Goal: Information Seeking & Learning: Compare options

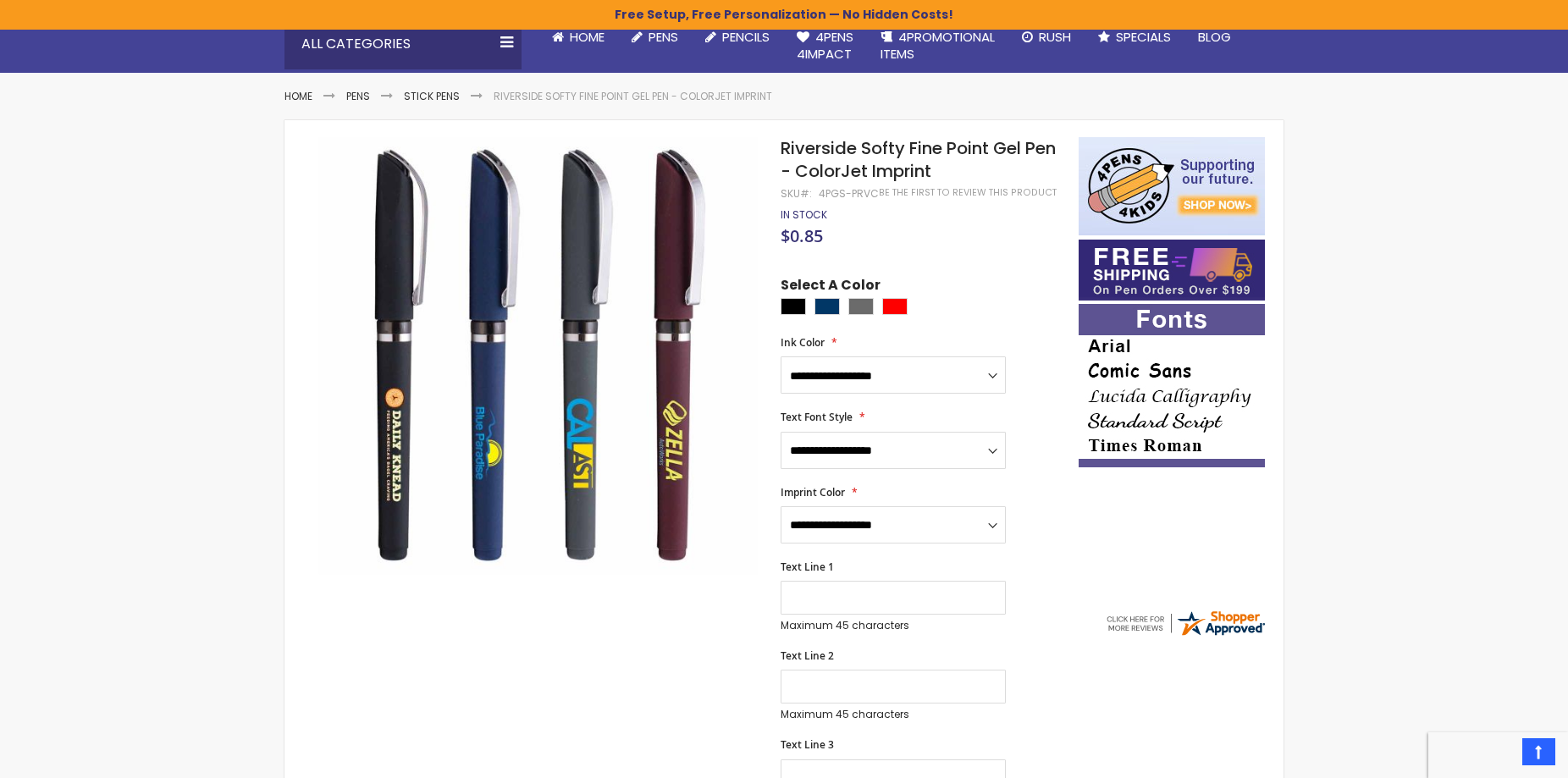
scroll to position [173, 0]
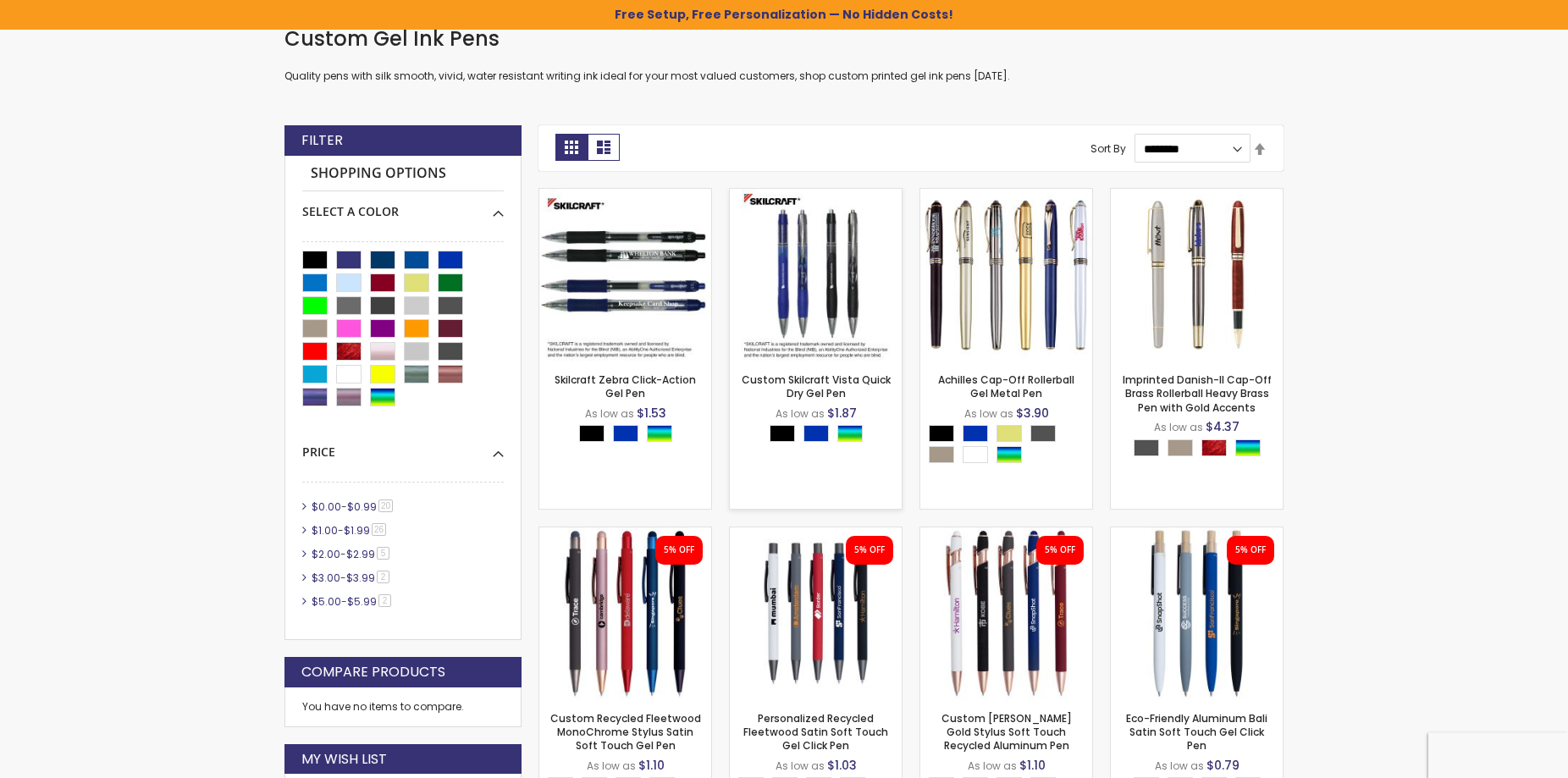
scroll to position [605, 0]
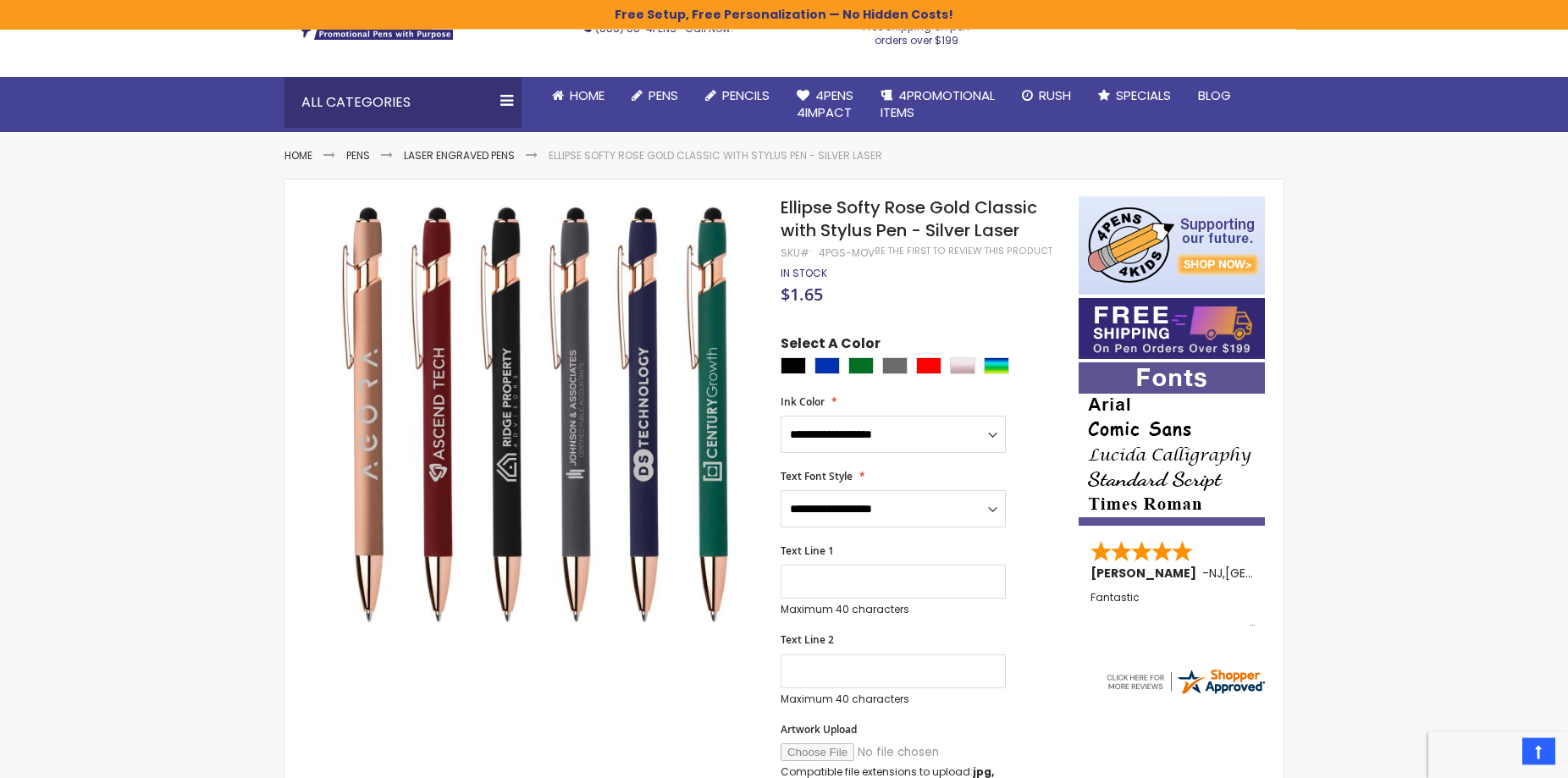
scroll to position [114, 0]
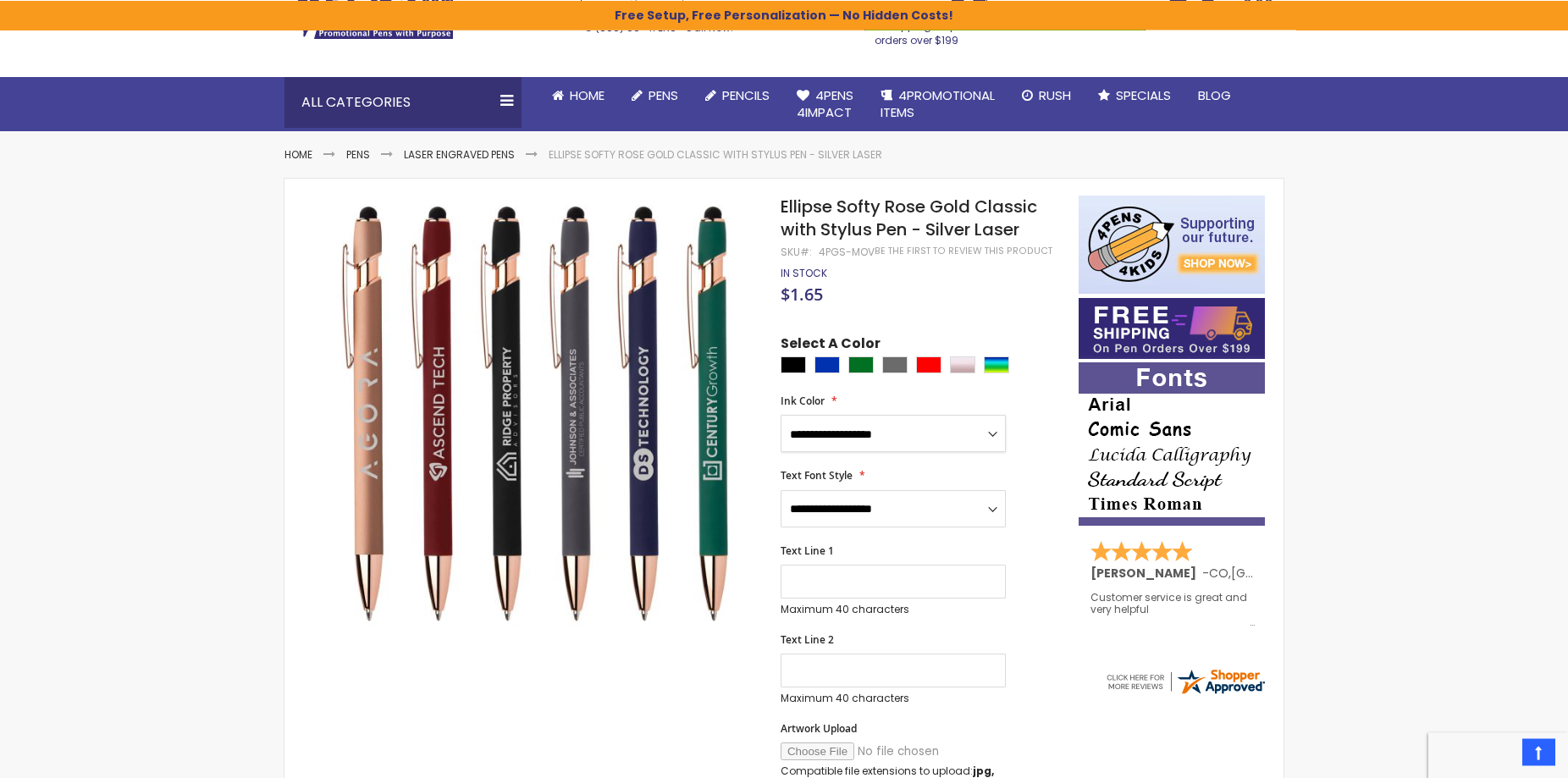
click at [781, 415] on select "**********" at bounding box center [893, 433] width 225 height 37
click at [922, 301] on div "$1.65" at bounding box center [921, 296] width 281 height 17
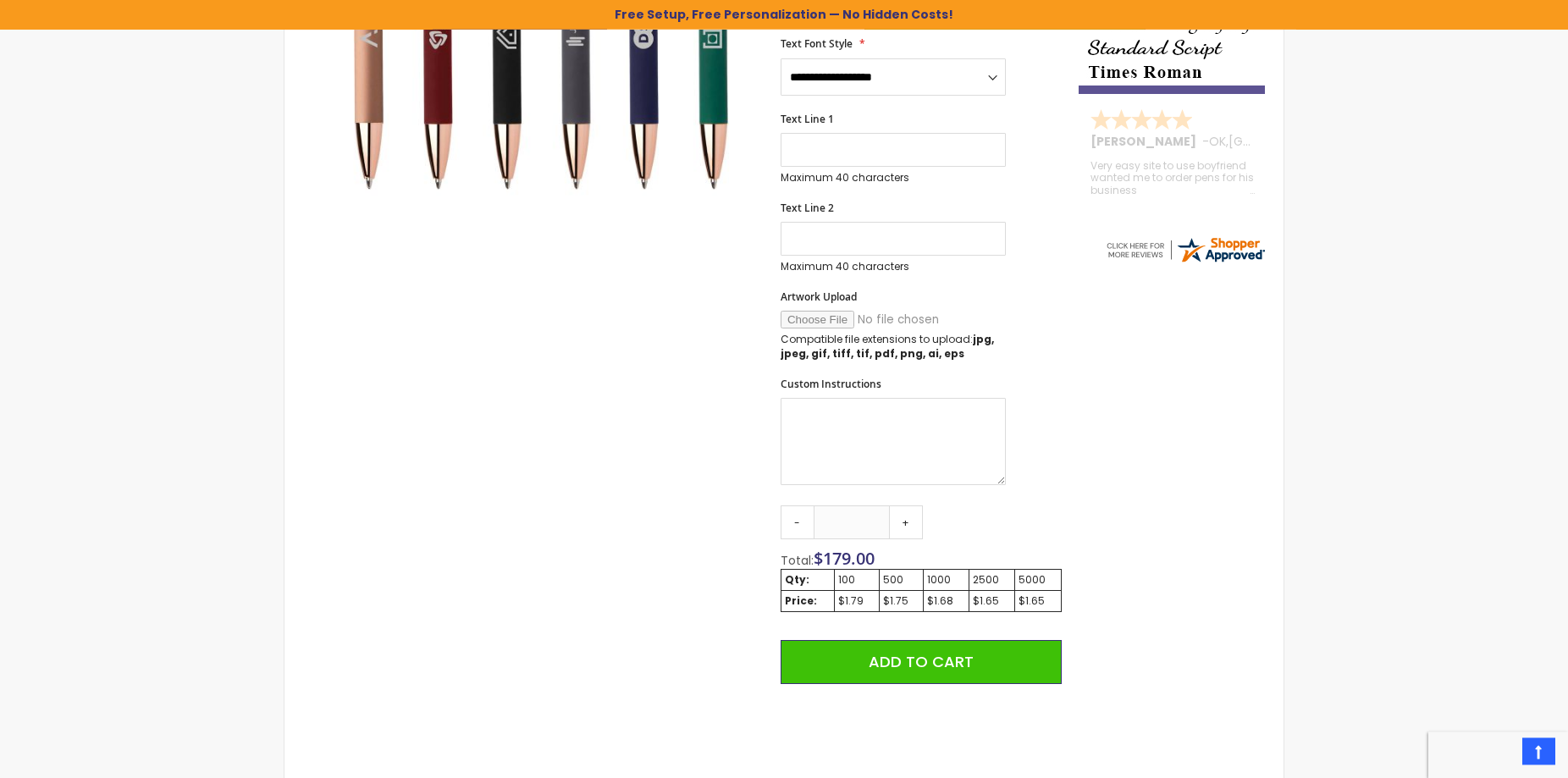
scroll to position [113, 0]
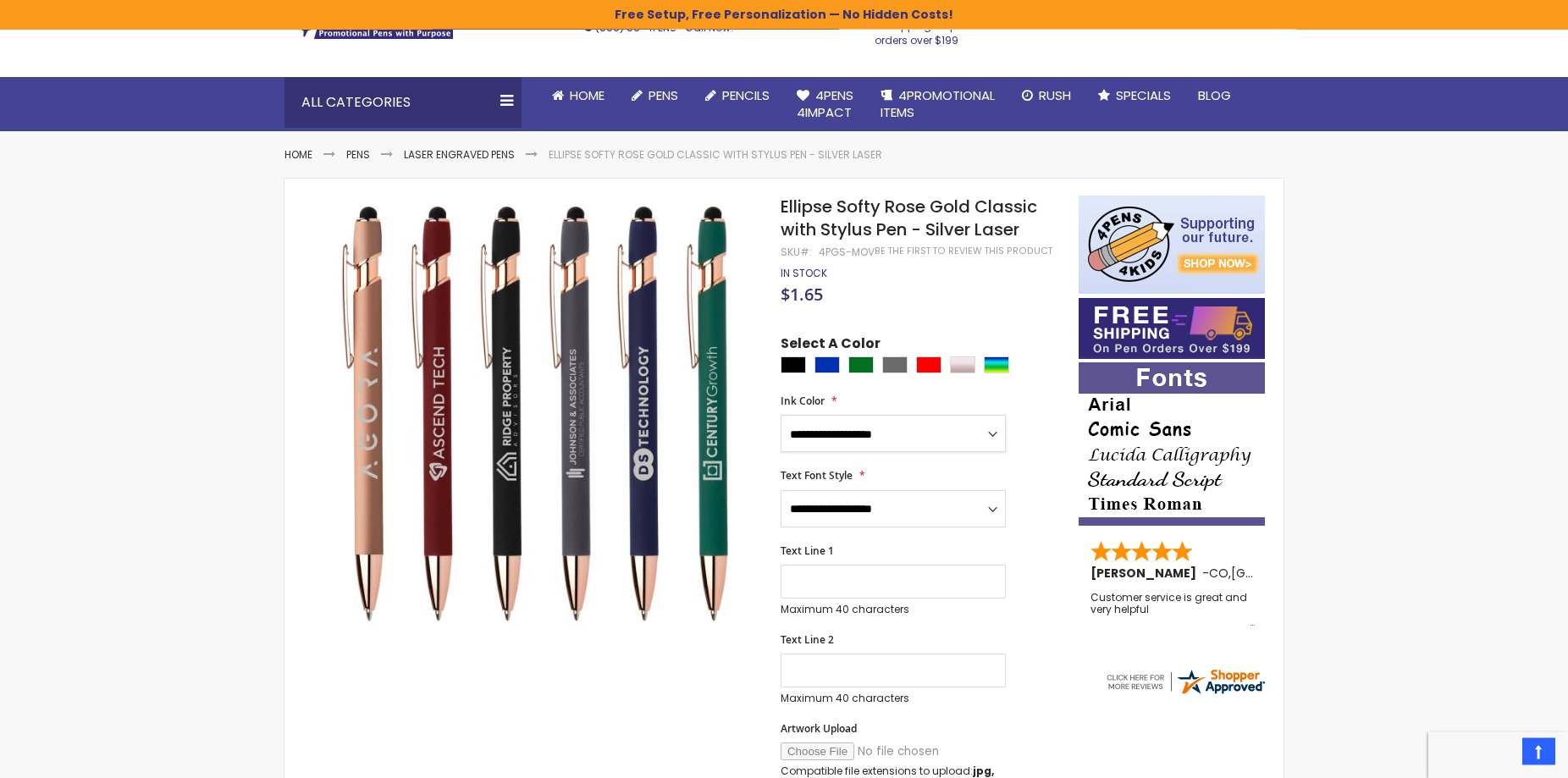
click at [781, 416] on select "**********" at bounding box center [893, 434] width 225 height 37
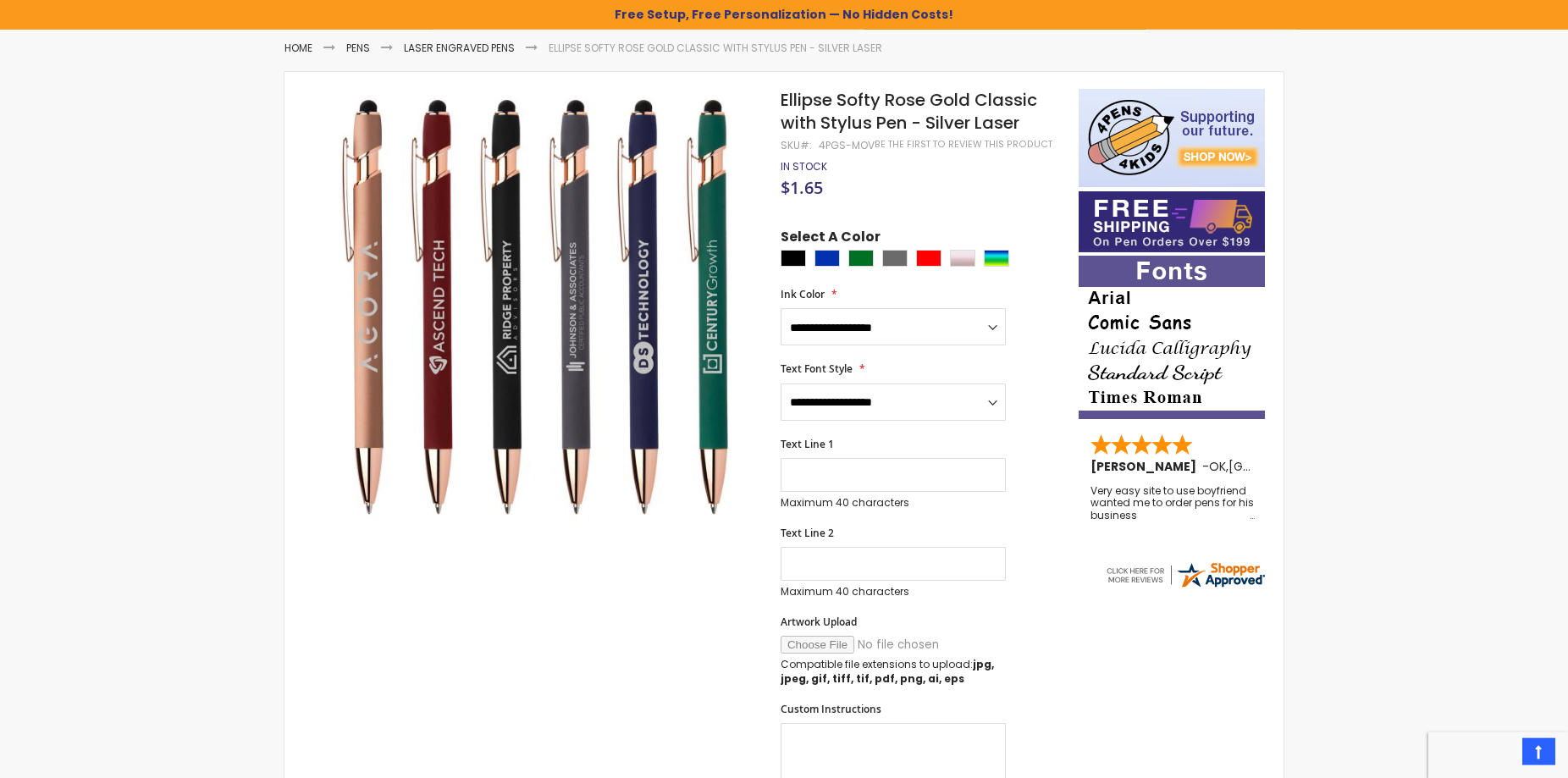
scroll to position [200, 0]
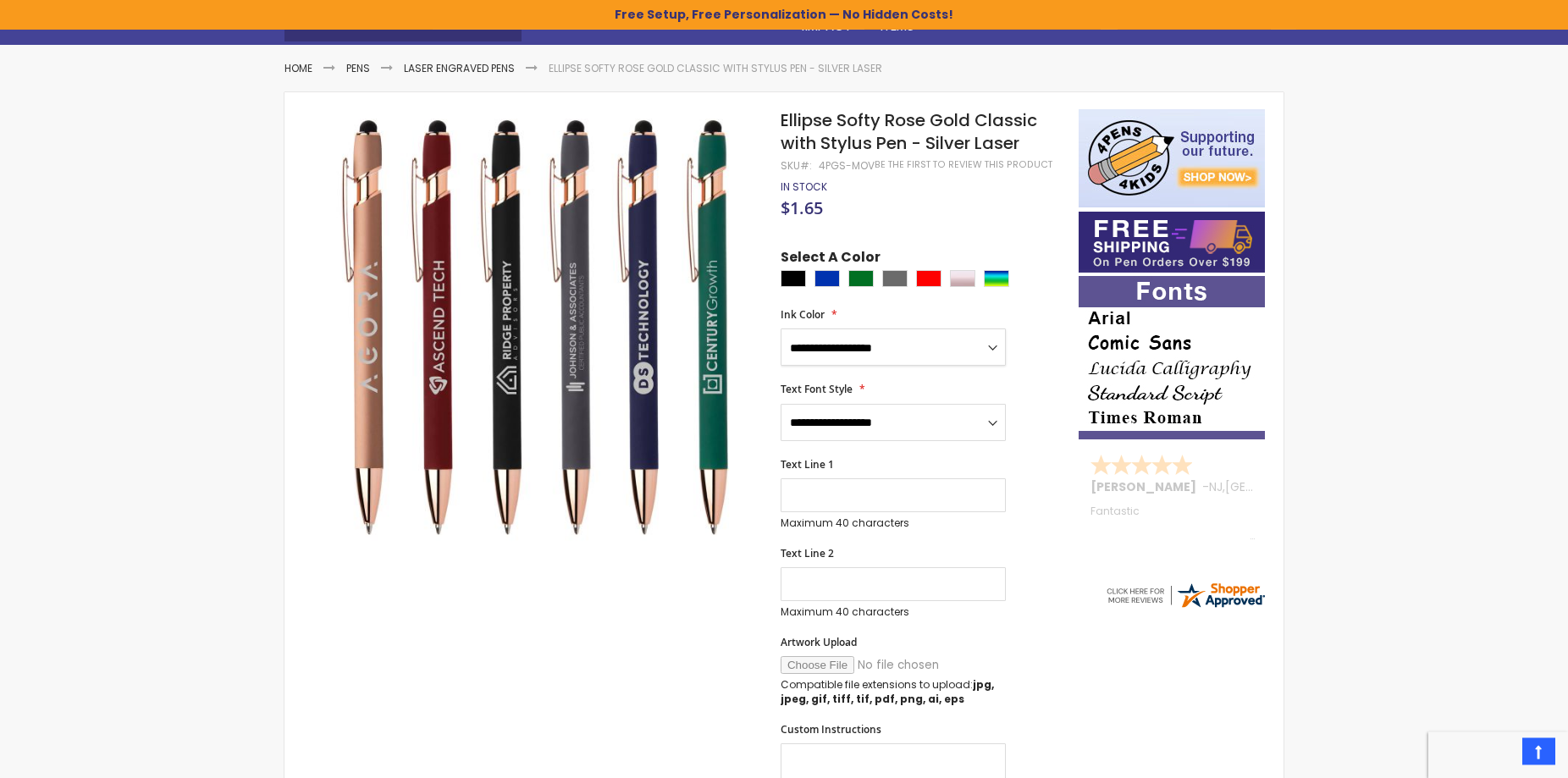
click at [781, 329] on select "**********" at bounding box center [893, 347] width 225 height 37
drag, startPoint x: 992, startPoint y: 336, endPoint x: 1019, endPoint y: 348, distance: 29.5
click at [1019, 348] on div "**********" at bounding box center [921, 338] width 281 height 57
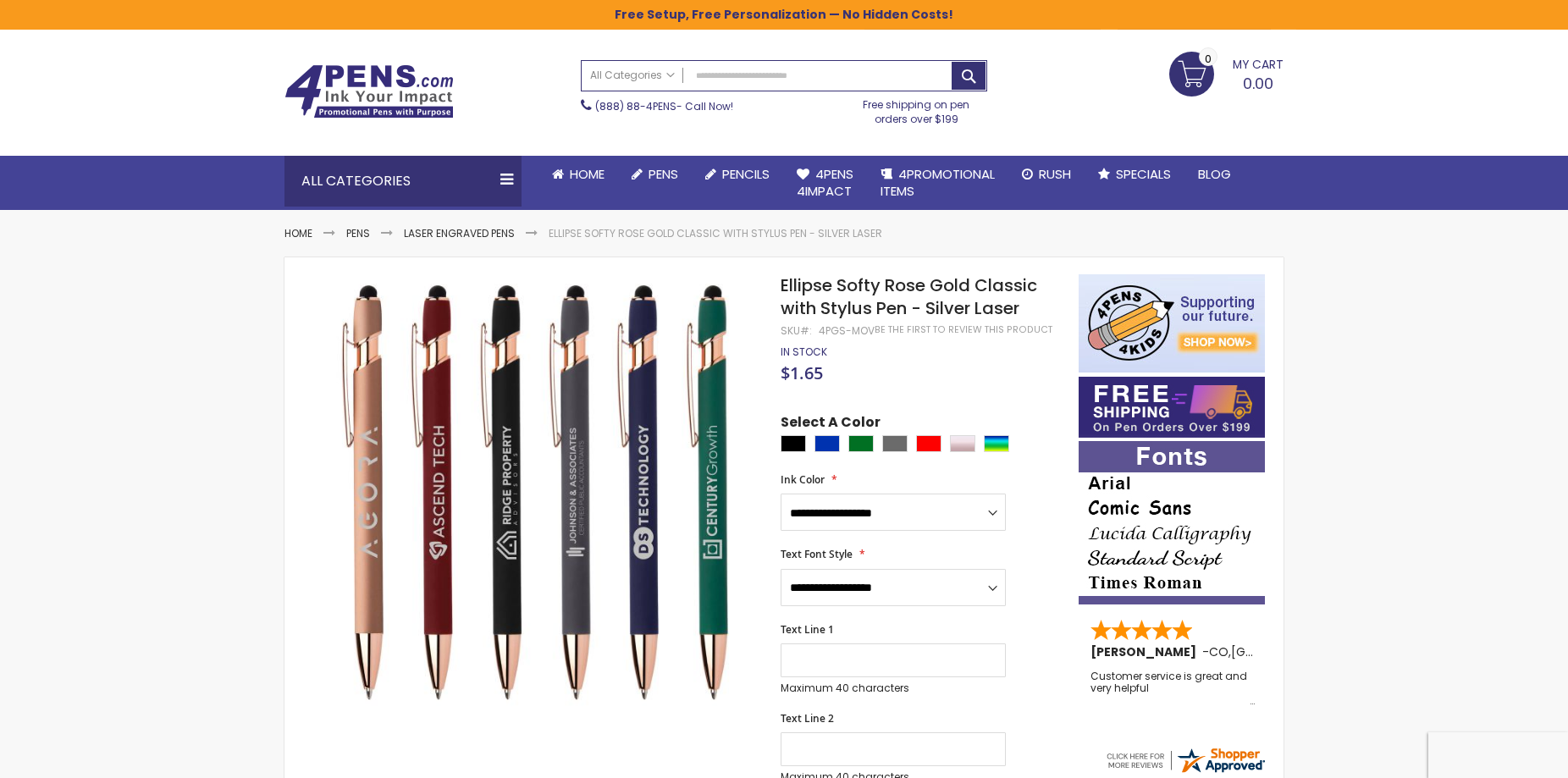
scroll to position [114, 0]
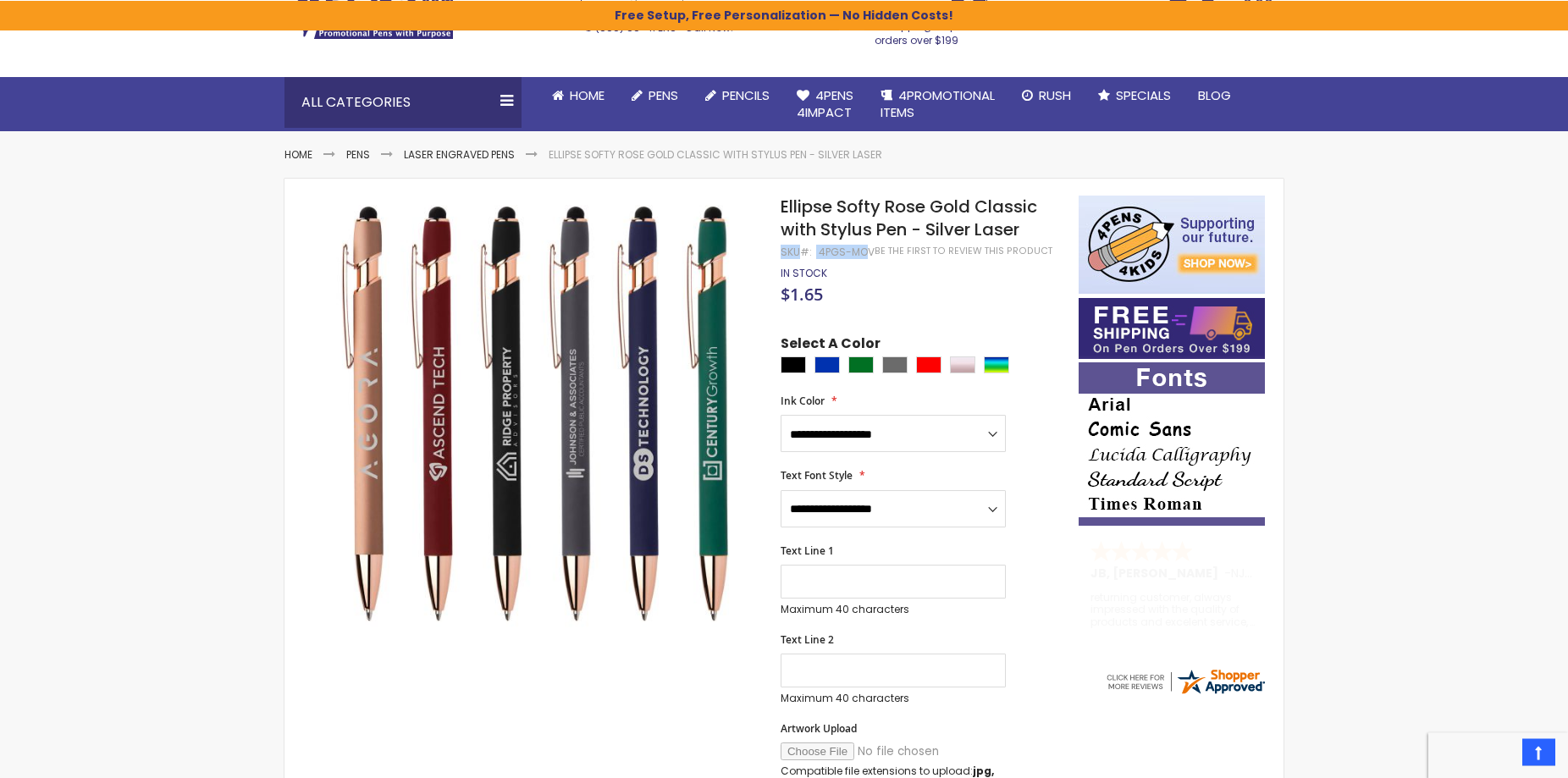
drag, startPoint x: 782, startPoint y: 252, endPoint x: 868, endPoint y: 251, distance: 86.0
click at [868, 251] on div "SKU 4PGS-MOV" at bounding box center [828, 252] width 94 height 14
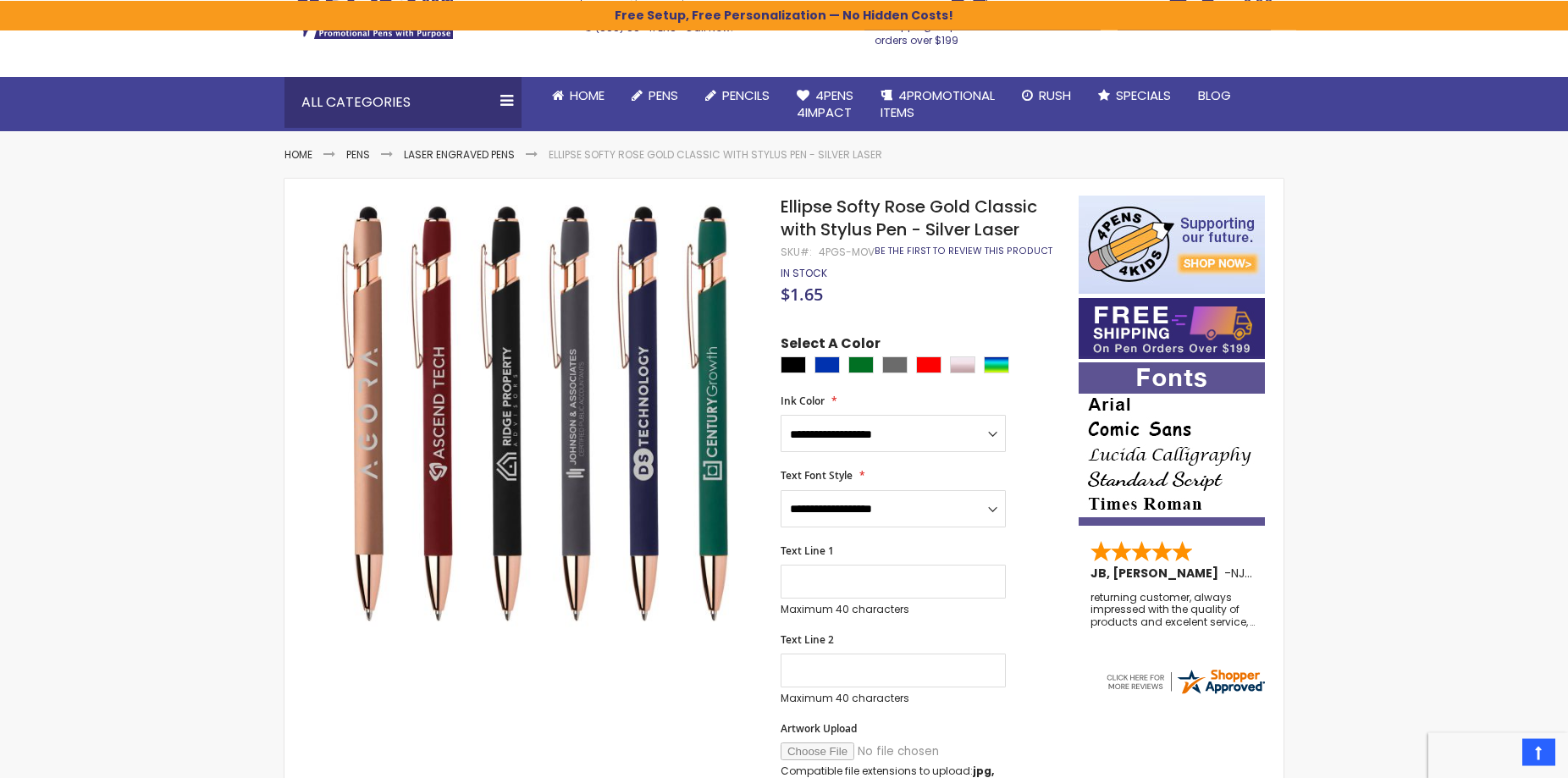
drag, startPoint x: 924, startPoint y: 279, endPoint x: 901, endPoint y: 257, distance: 31.8
drag, startPoint x: 871, startPoint y: 248, endPoint x: 781, endPoint y: 253, distance: 90.1
click at [781, 253] on div "SKU 4PGS-MOV" at bounding box center [828, 252] width 94 height 14
copy div "SKU 4PGS-MOV"
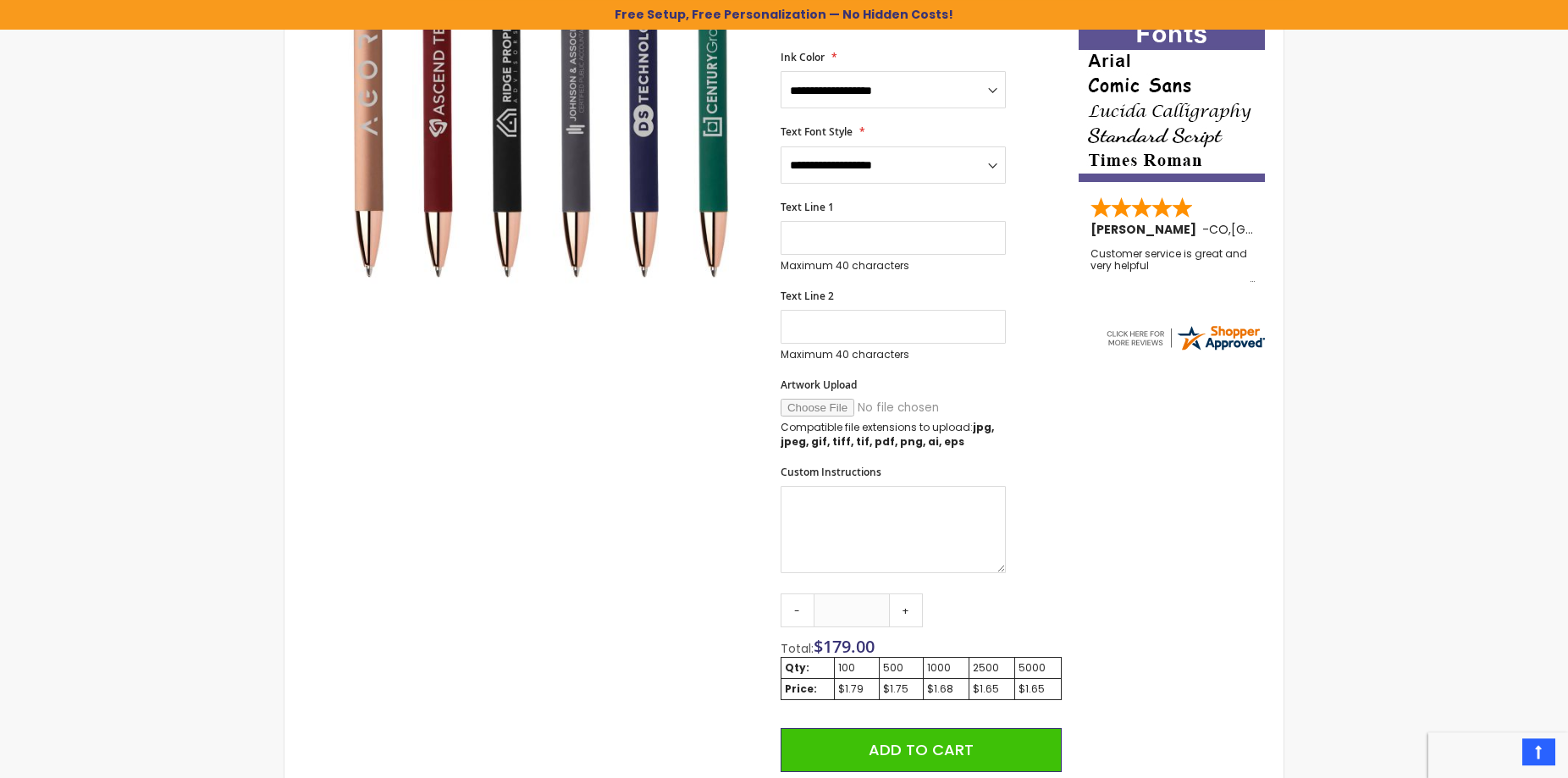
scroll to position [459, 0]
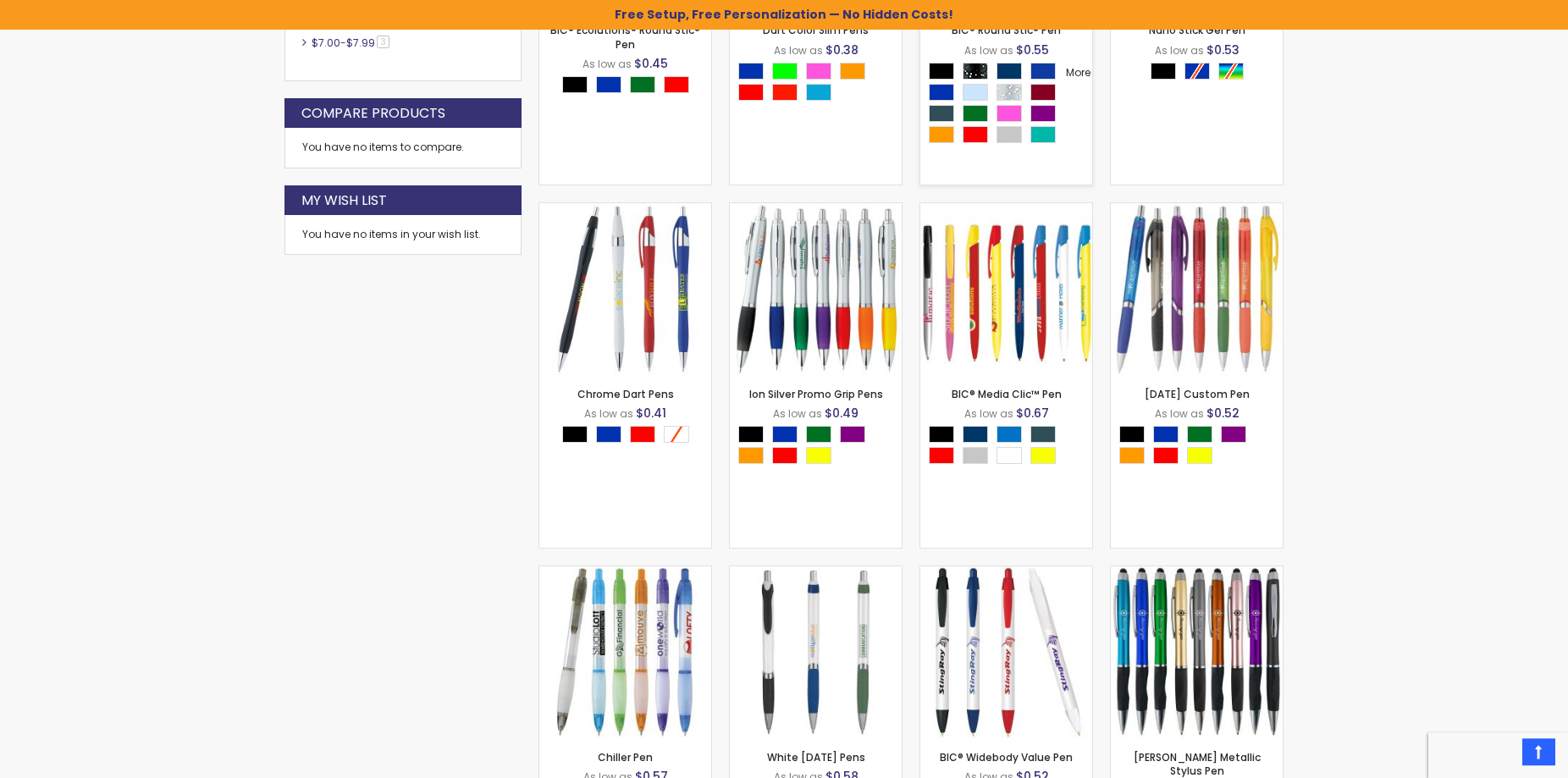
scroll to position [486, 0]
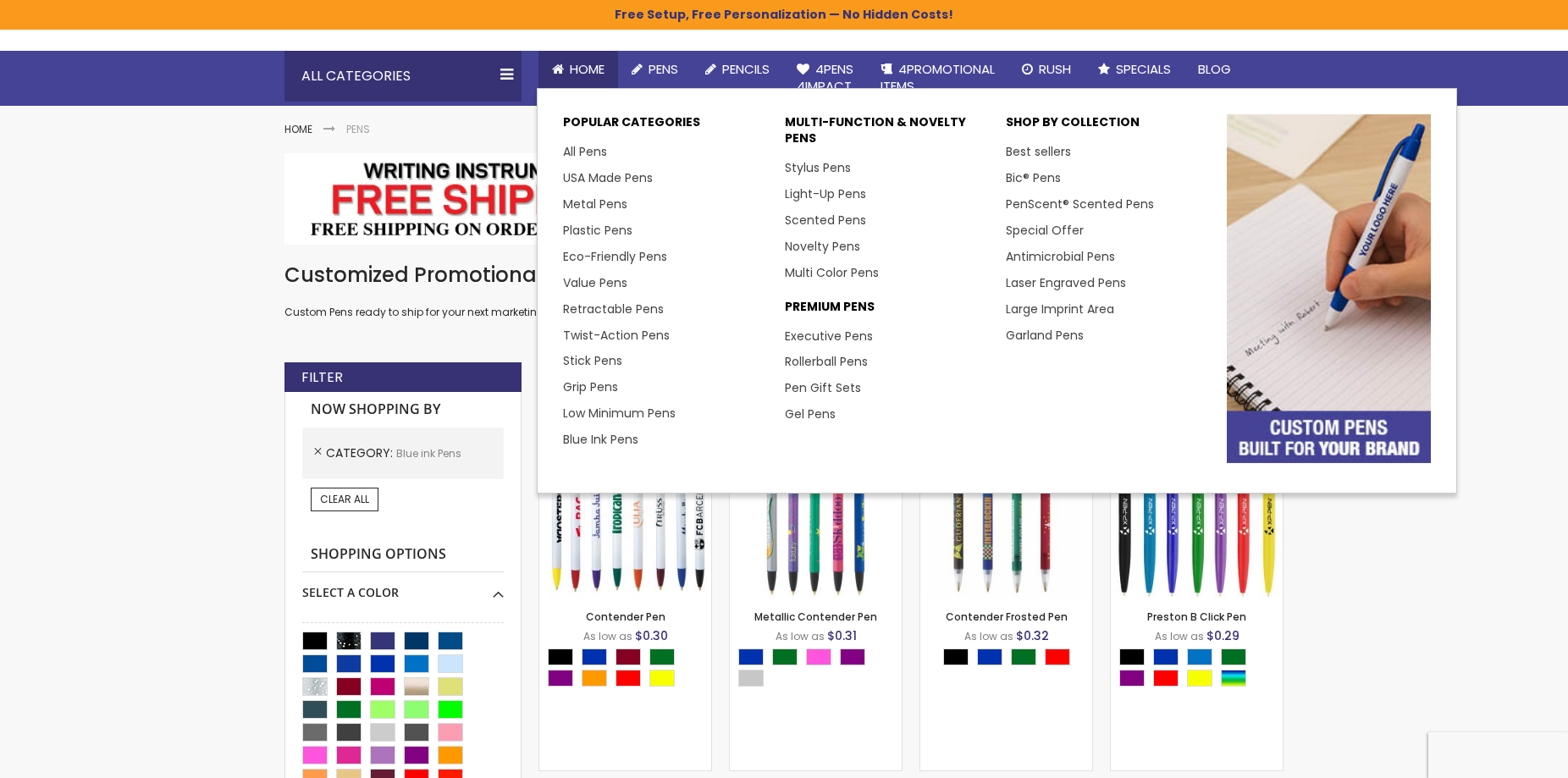
scroll to position [141, 0]
click at [821, 412] on link "Gel Pens" at bounding box center [816, 413] width 64 height 17
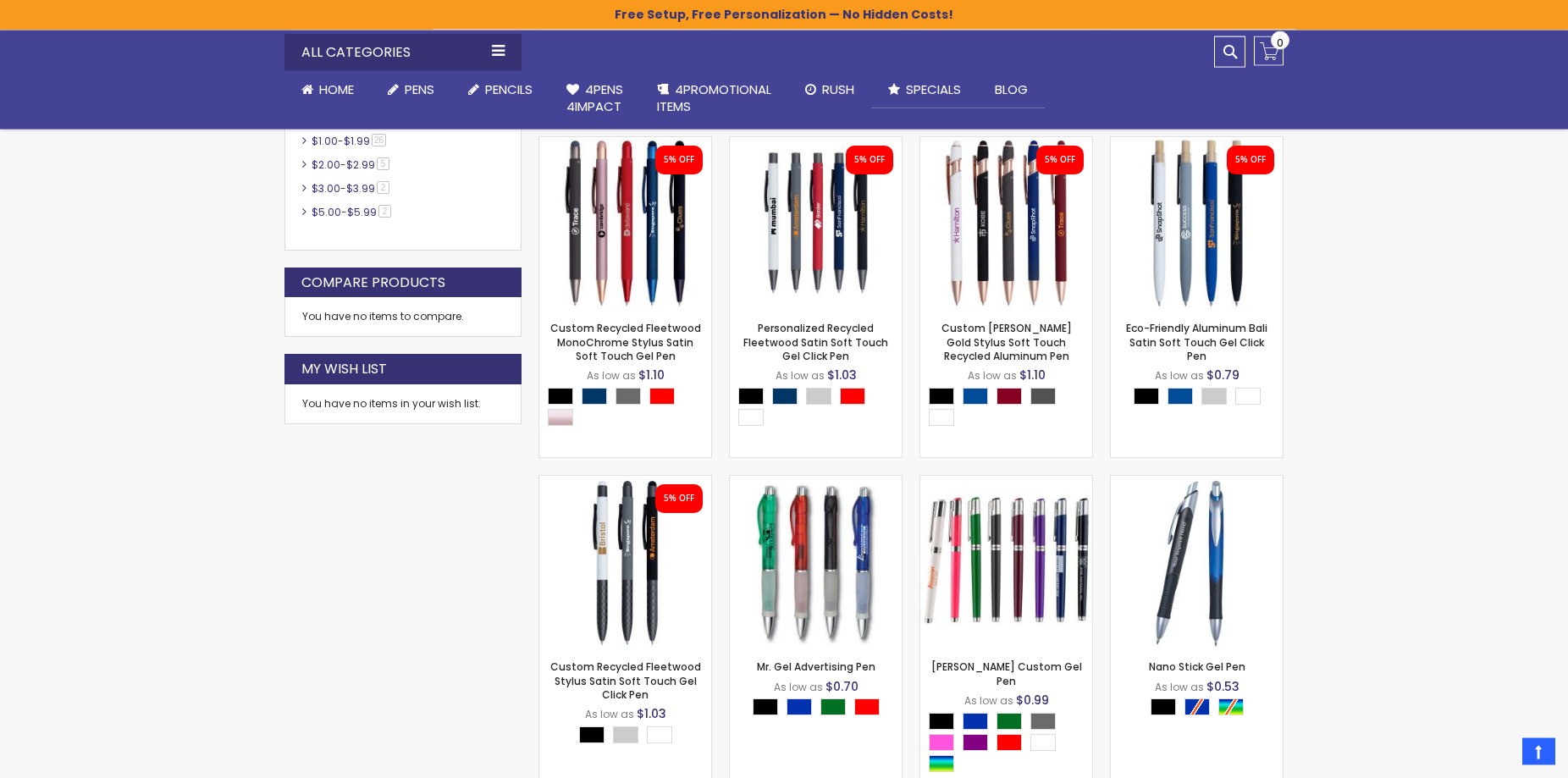
scroll to position [654, 0]
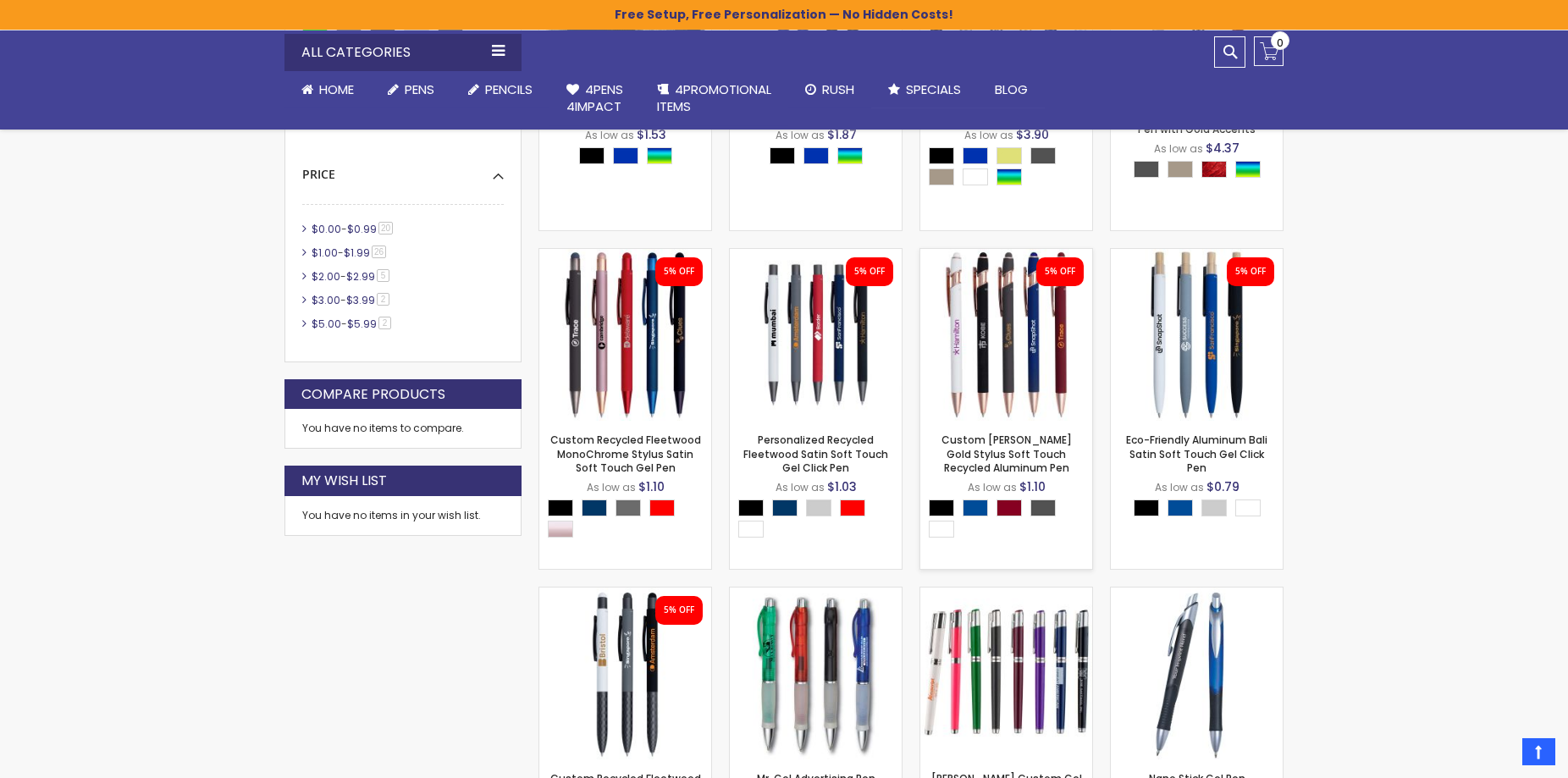
click at [1026, 321] on img at bounding box center [1007, 335] width 172 height 172
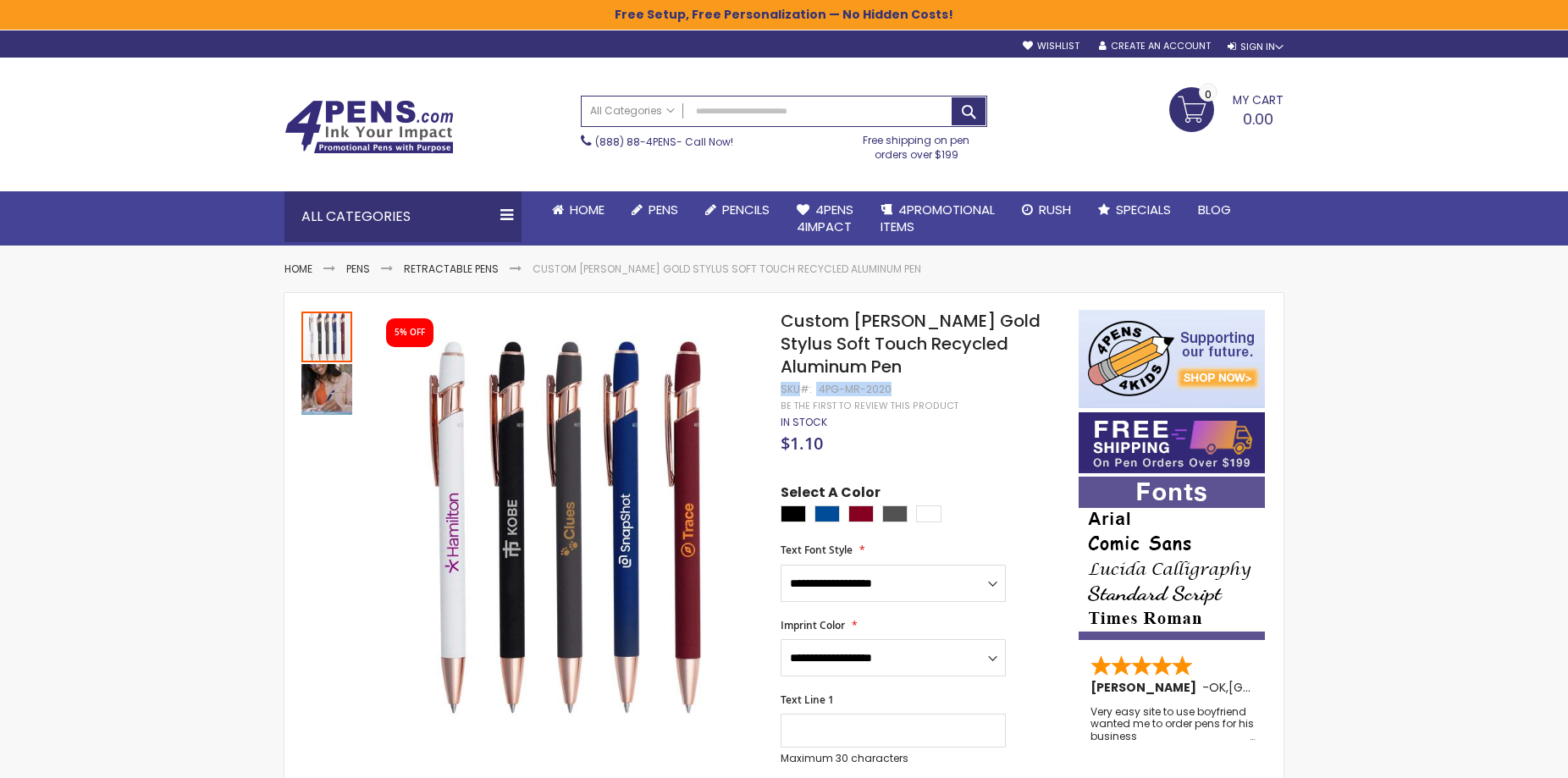
drag, startPoint x: 886, startPoint y: 388, endPoint x: 783, endPoint y: 388, distance: 103.0
click at [783, 388] on div "SKU 4PG-MR-2020" at bounding box center [835, 390] width 111 height 14
copy div "SKU 4PG-MR-2020"
click at [781, 565] on select "**********" at bounding box center [893, 583] width 225 height 37
click at [975, 490] on div "Select A Color" at bounding box center [921, 506] width 281 height 44
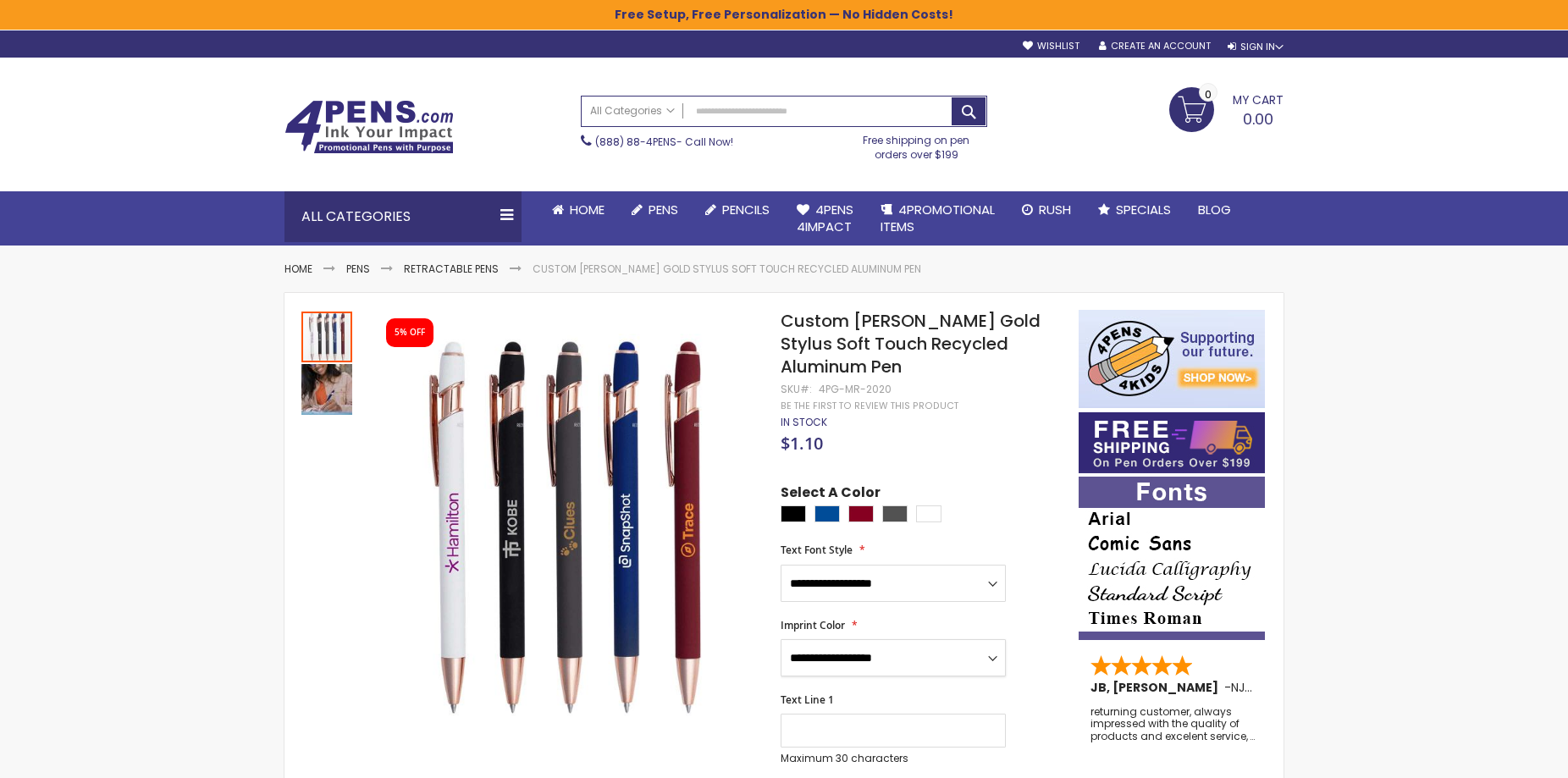
click at [781, 640] on select "**********" at bounding box center [893, 658] width 225 height 37
click at [1028, 639] on div "**********" at bounding box center [921, 647] width 281 height 57
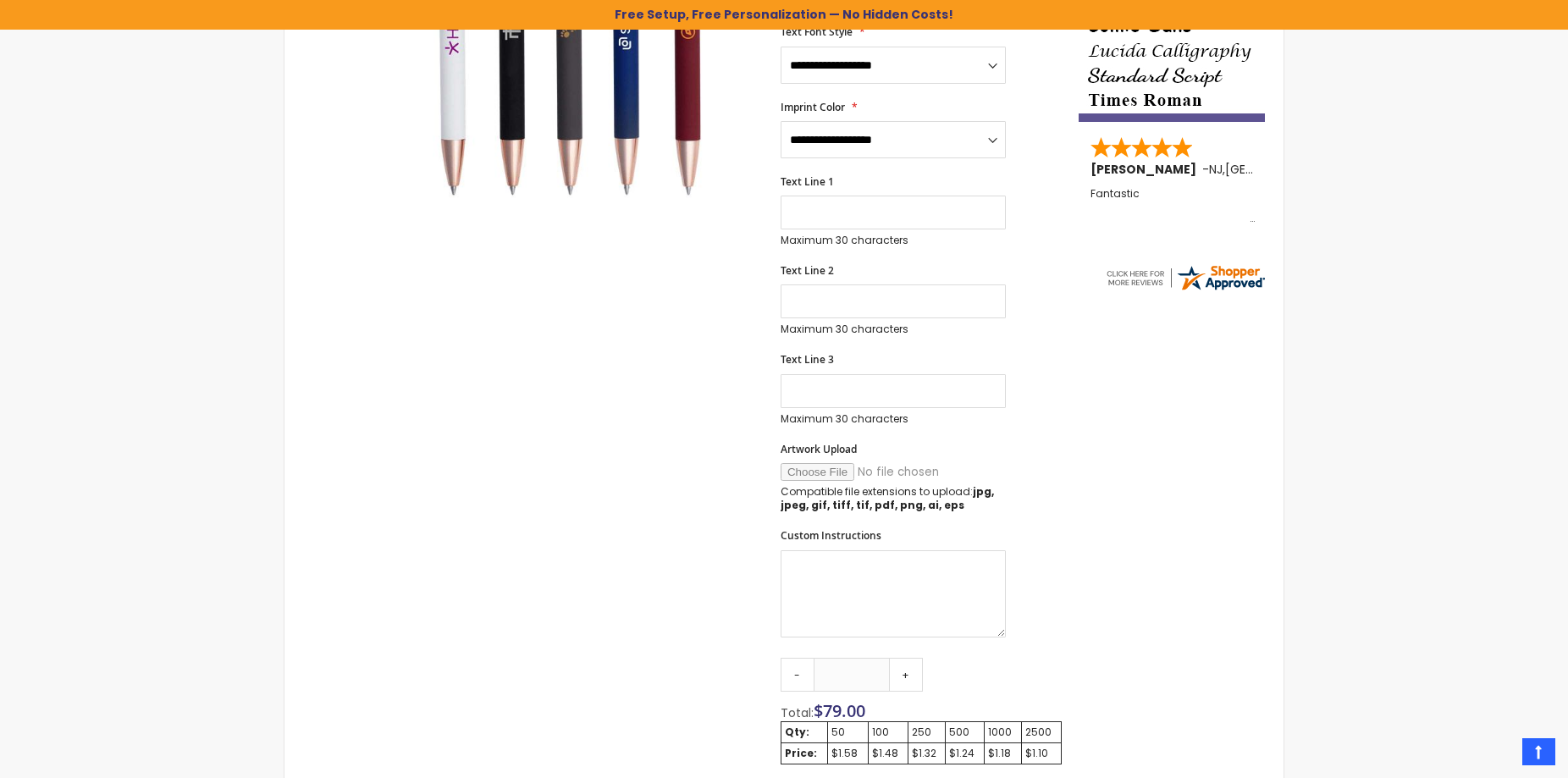
scroll to position [86, 0]
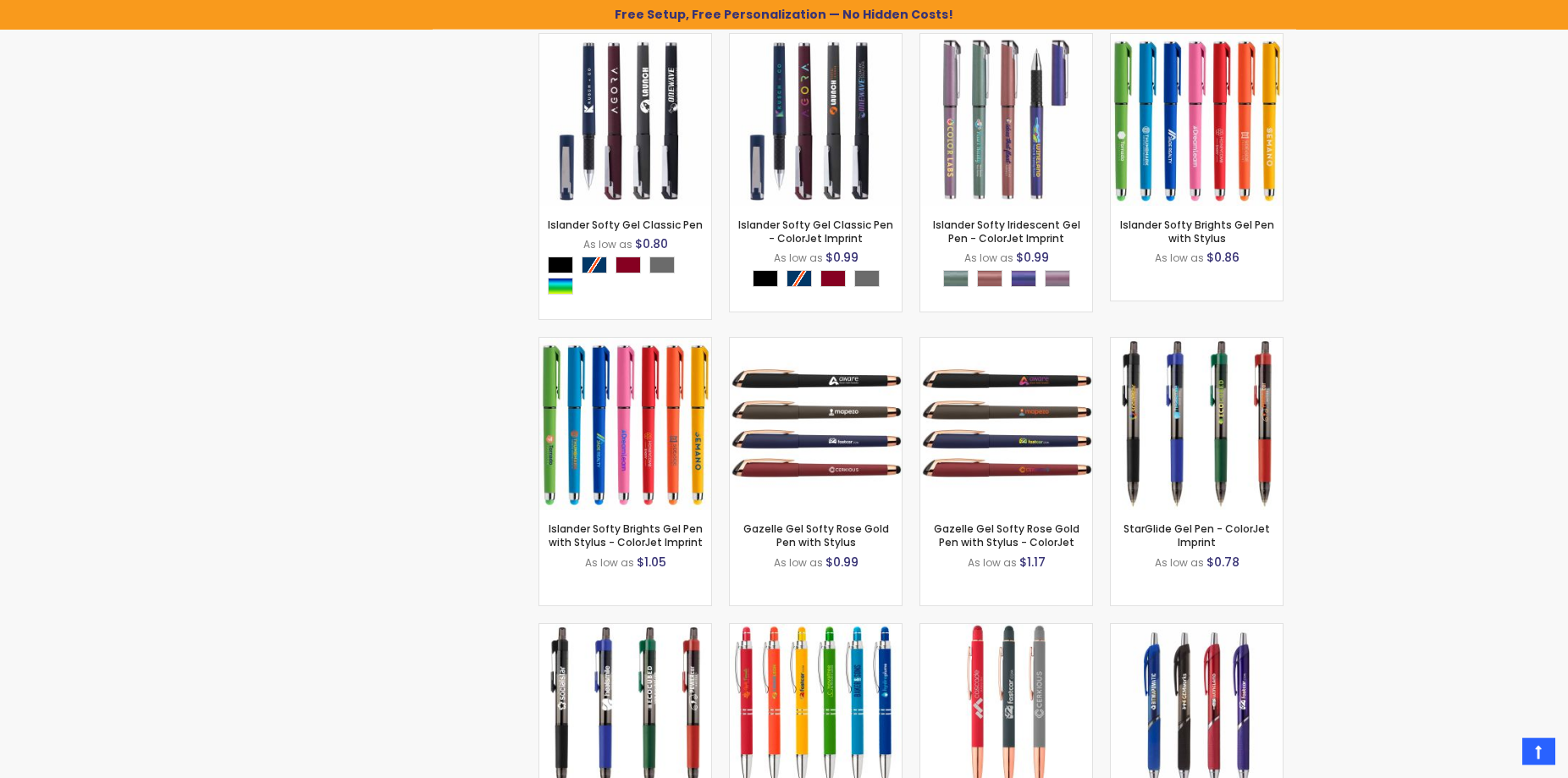
scroll to position [3541, 0]
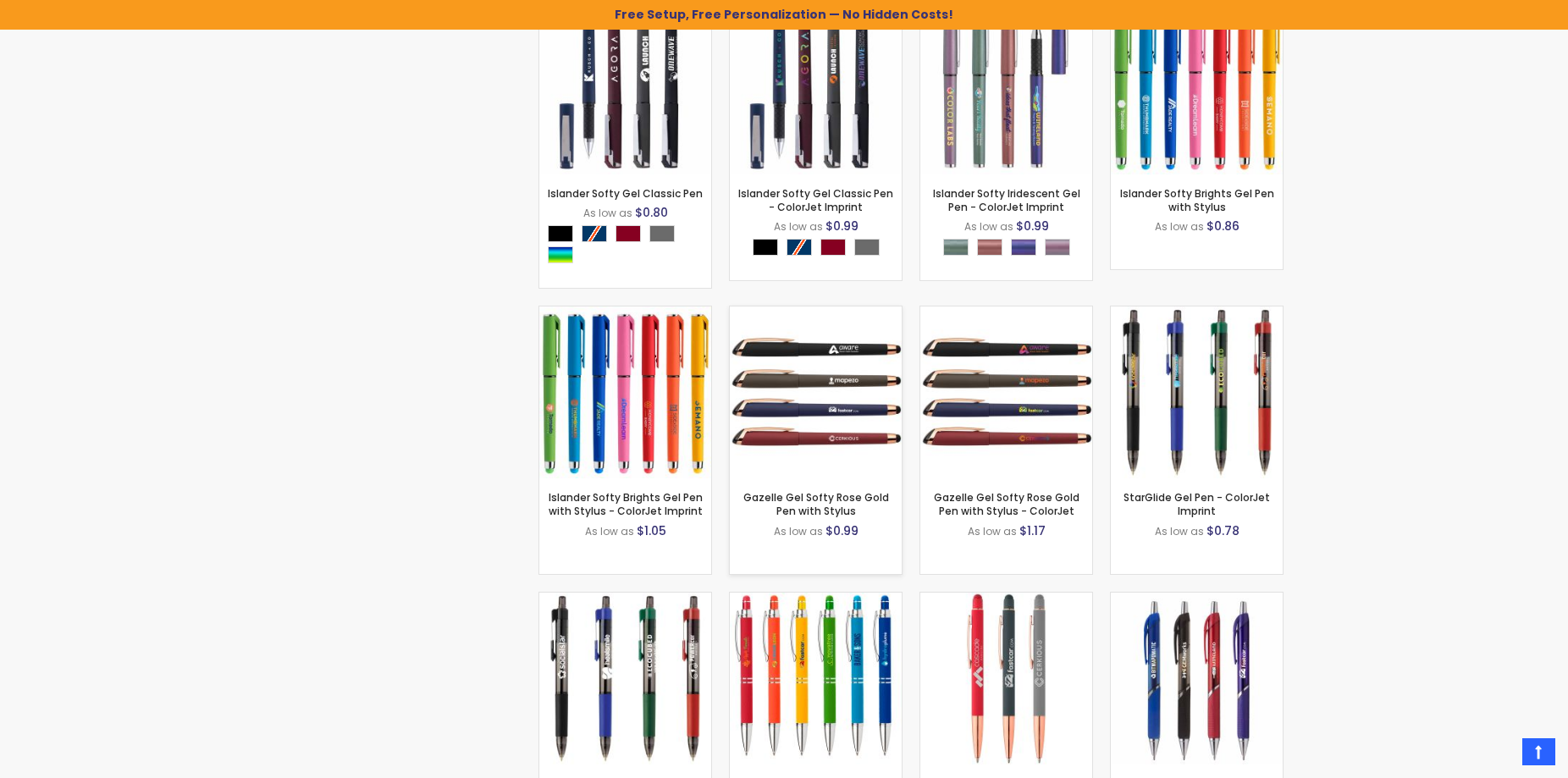
click at [782, 398] on img at bounding box center [816, 392] width 172 height 172
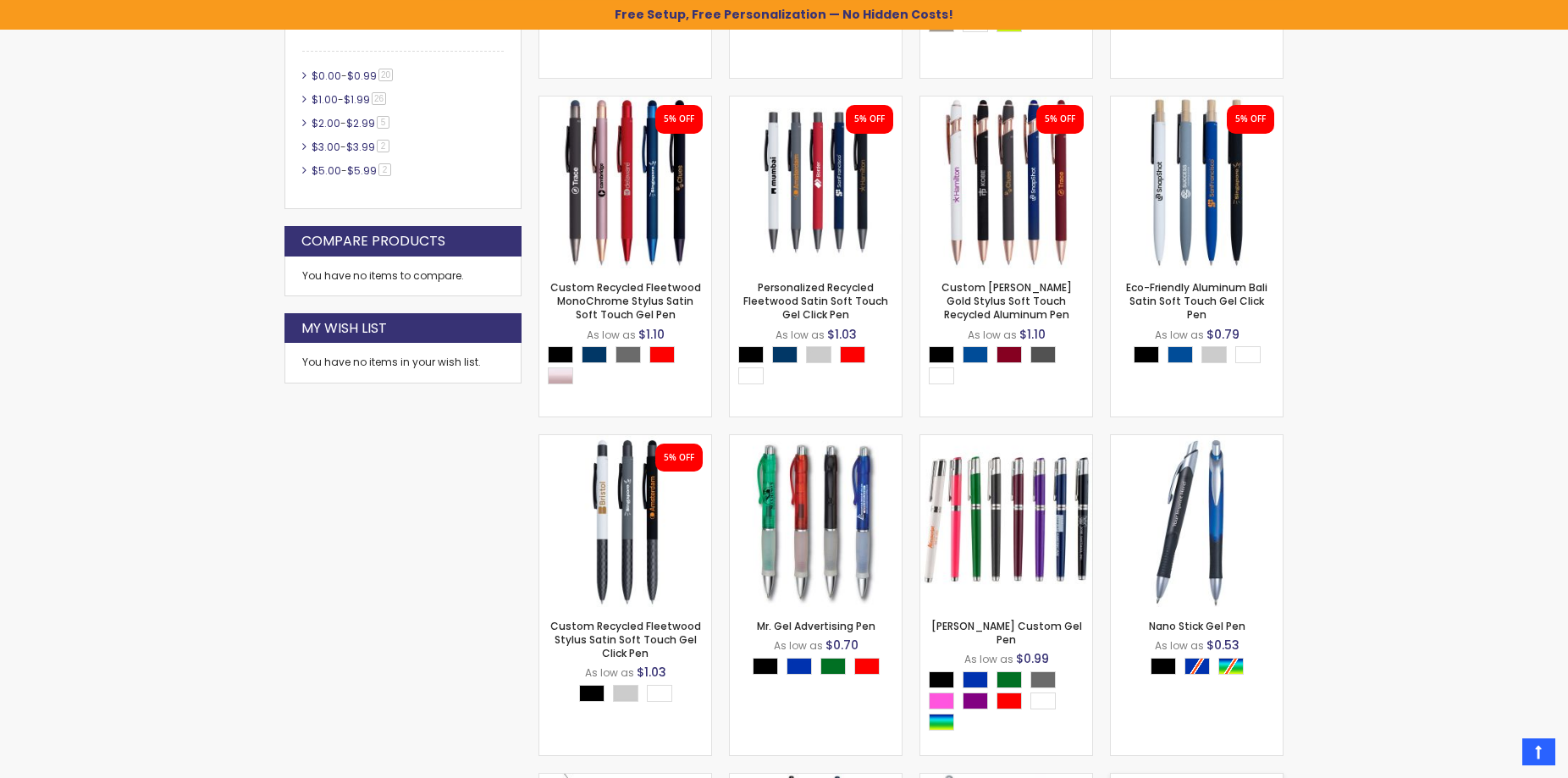
scroll to position [691, 0]
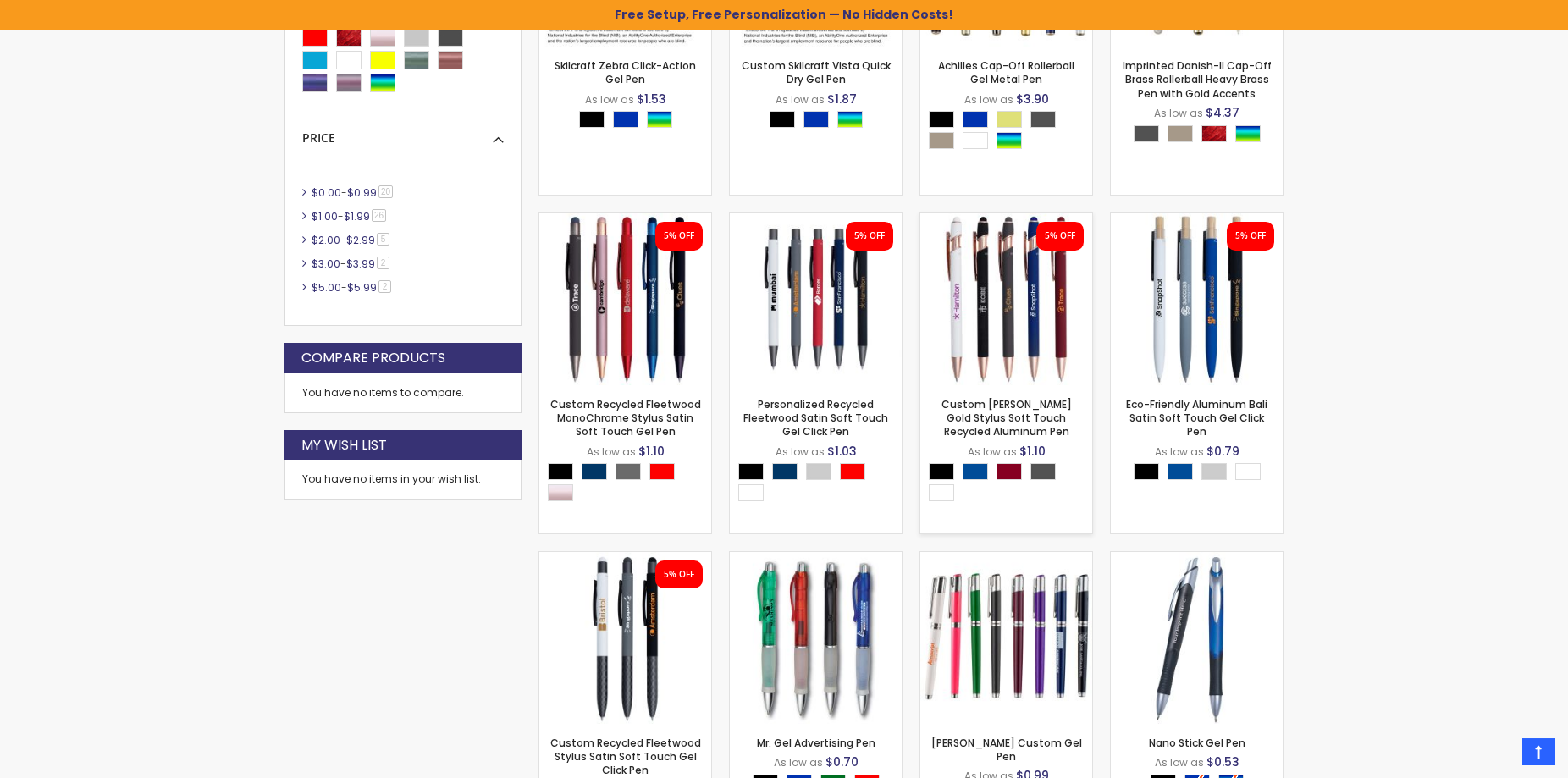
click at [986, 305] on img at bounding box center [1007, 299] width 172 height 172
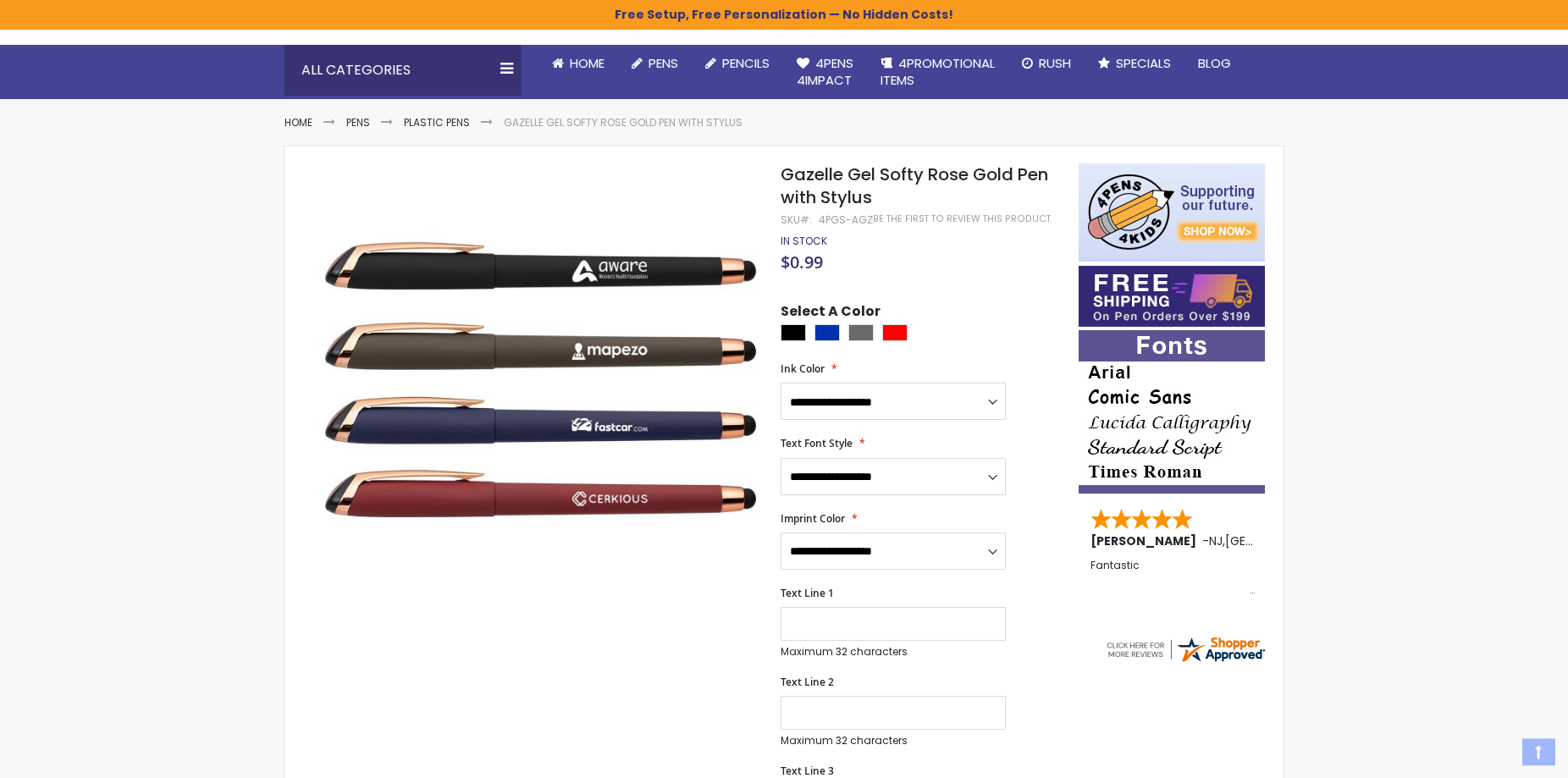
scroll to position [172, 0]
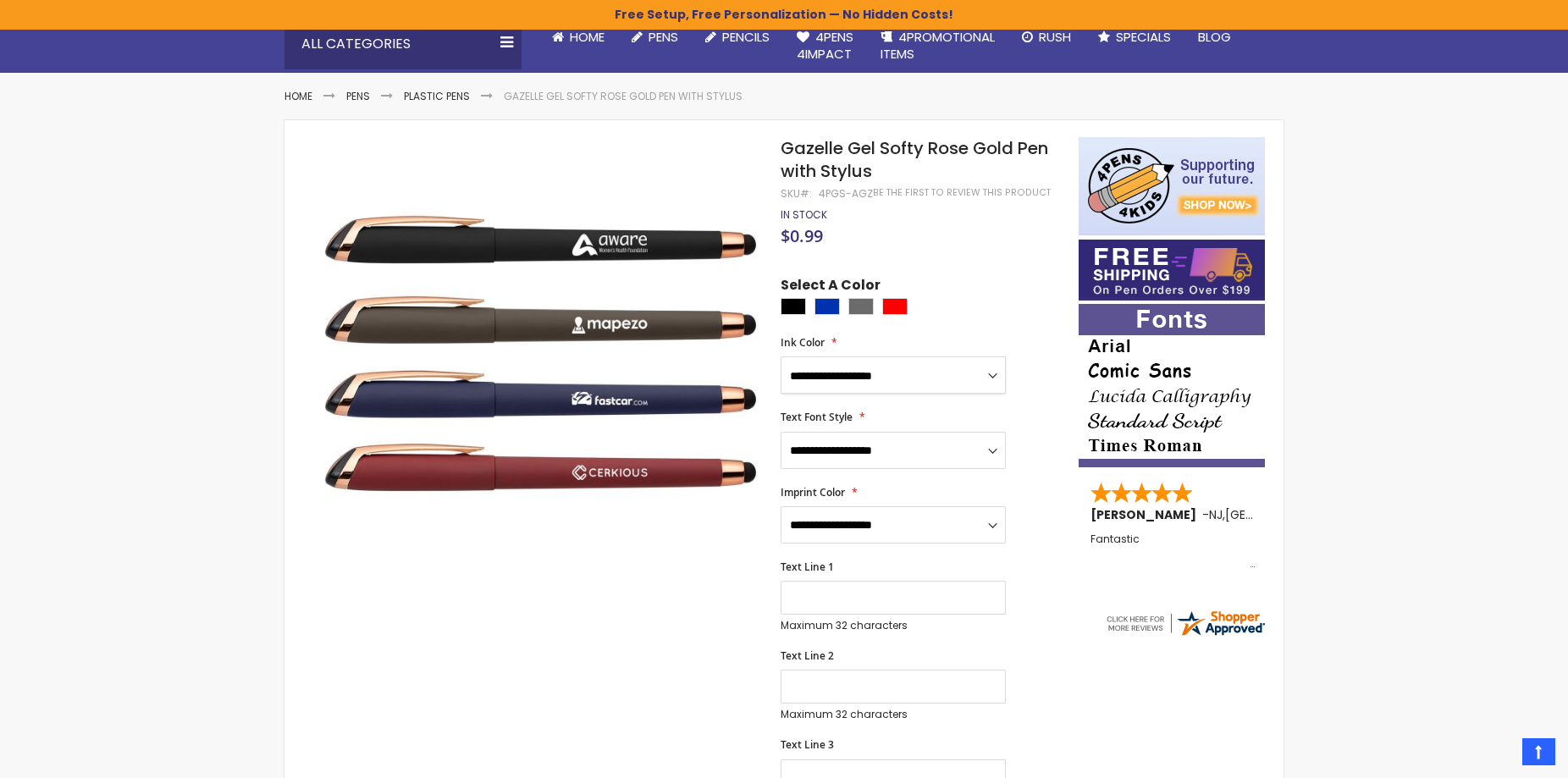
click at [781, 357] on select "**********" at bounding box center [893, 375] width 225 height 37
click at [1003, 300] on div at bounding box center [925, 308] width 290 height 21
drag, startPoint x: 868, startPoint y: 198, endPoint x: 781, endPoint y: 198, distance: 87.0
click at [781, 198] on div "SKU 4PGS-AGZ" at bounding box center [827, 194] width 92 height 14
copy div "SKU 4PGS-AGZ"
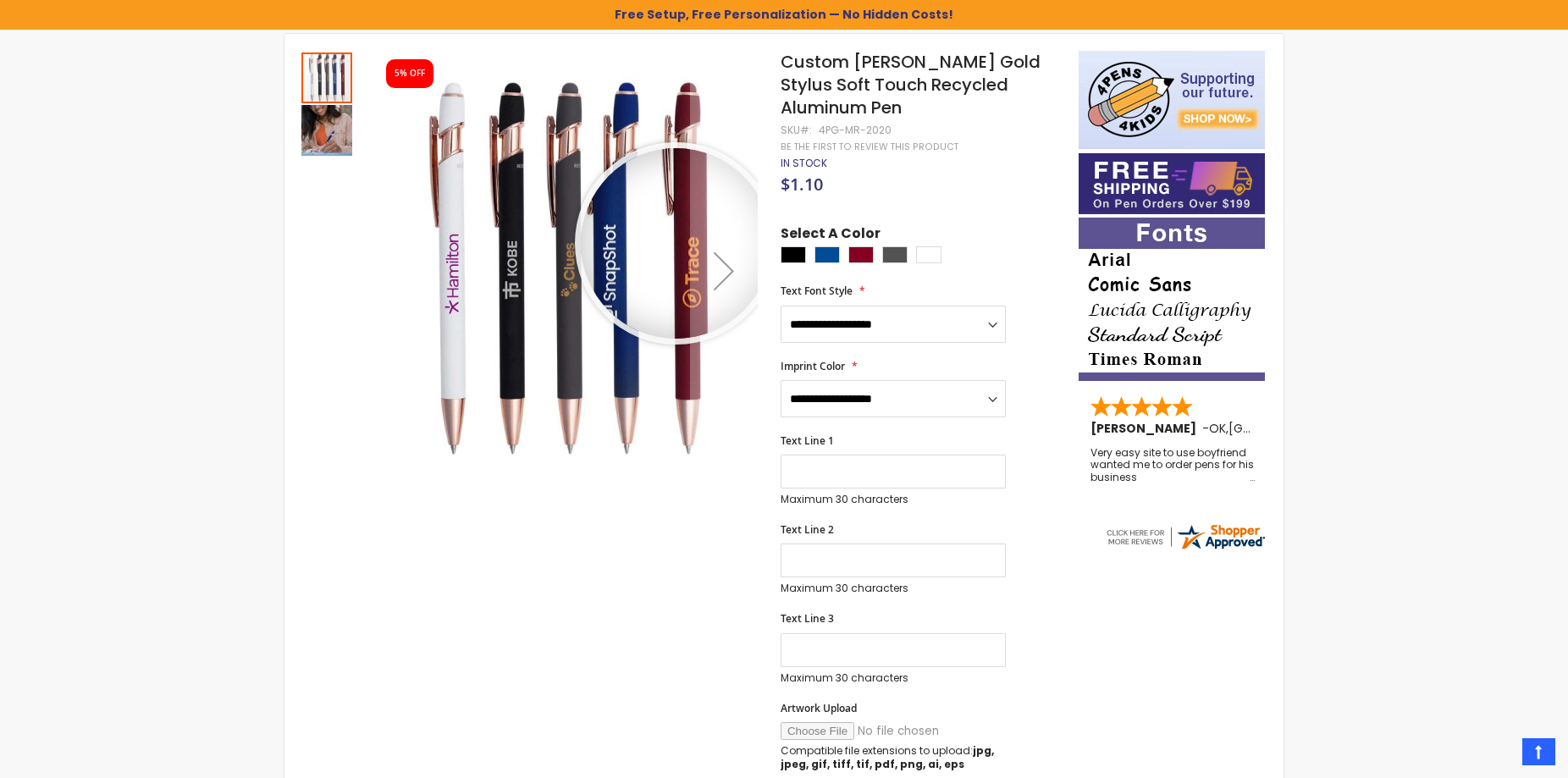
scroll to position [172, 0]
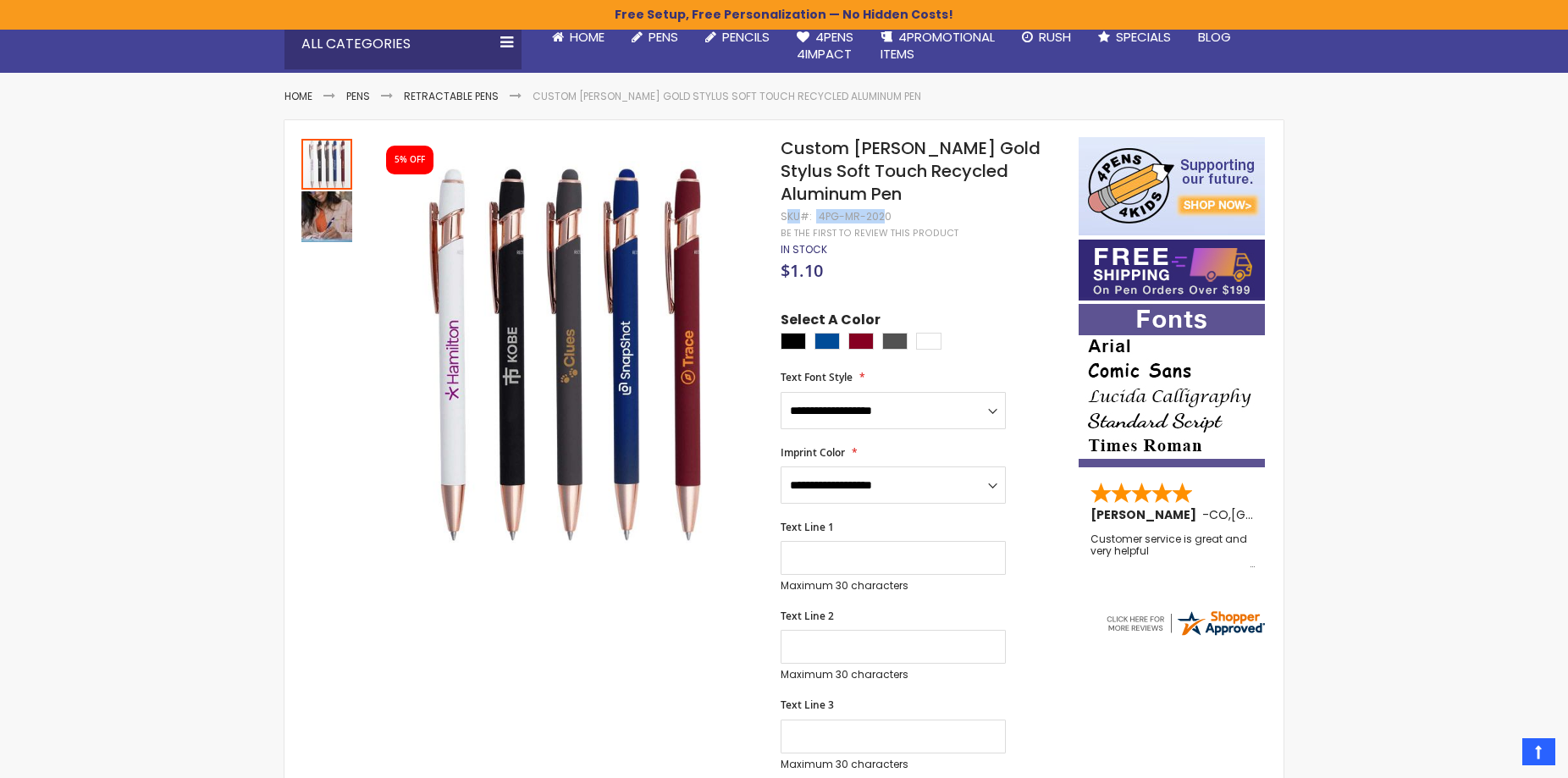
drag, startPoint x: 882, startPoint y: 220, endPoint x: 787, endPoint y: 217, distance: 95.0
click at [787, 217] on div "SKU 4PG-MR-2020" at bounding box center [835, 217] width 111 height 14
click at [783, 217] on strong "SKU" at bounding box center [796, 216] width 31 height 15
drag, startPoint x: 781, startPoint y: 217, endPoint x: 886, endPoint y: 222, distance: 105.1
click at [886, 222] on div "SKU 4PG-MR-2020" at bounding box center [835, 217] width 111 height 14
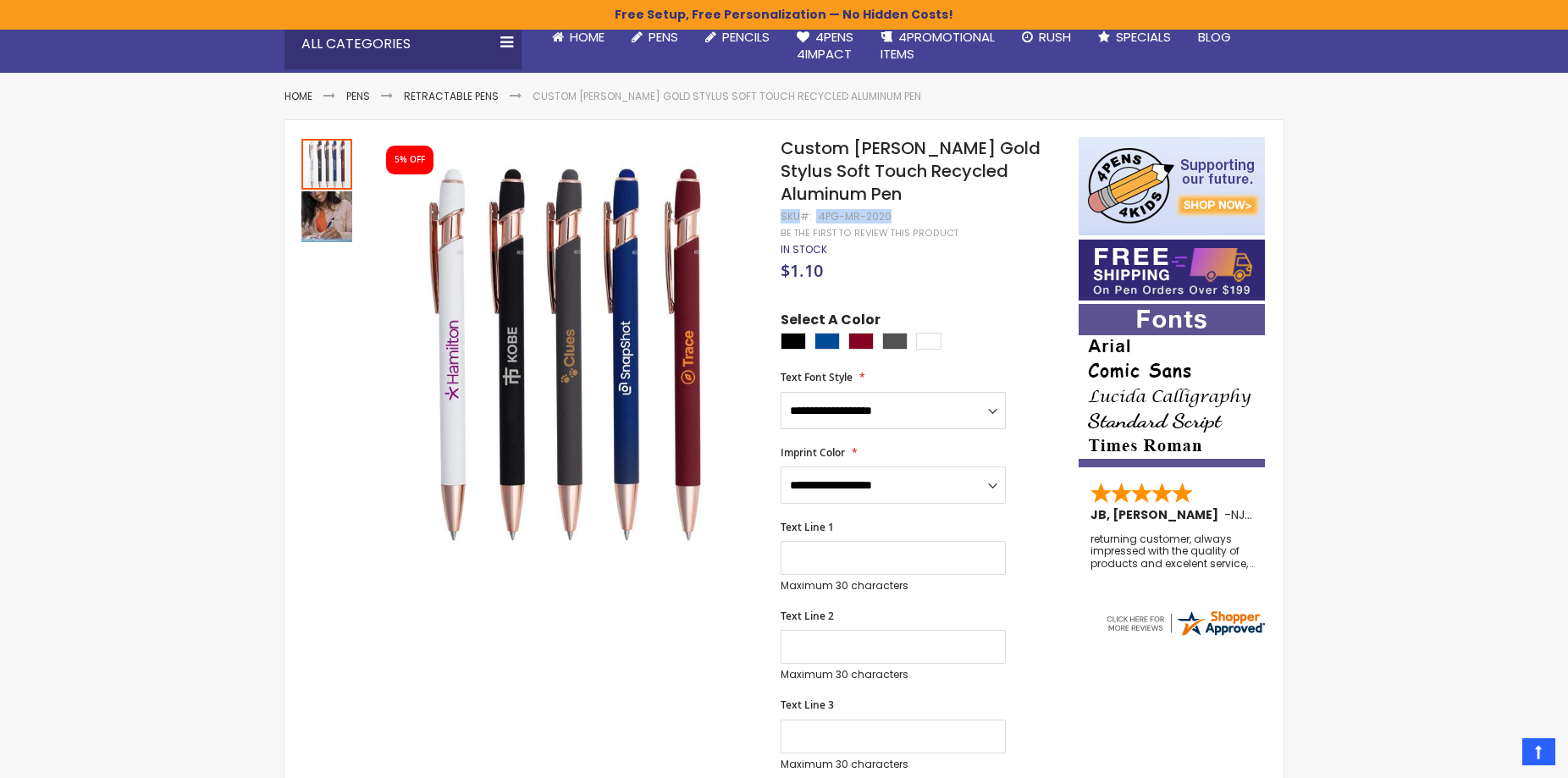
copy div "SKU 4PG-MR-2020"
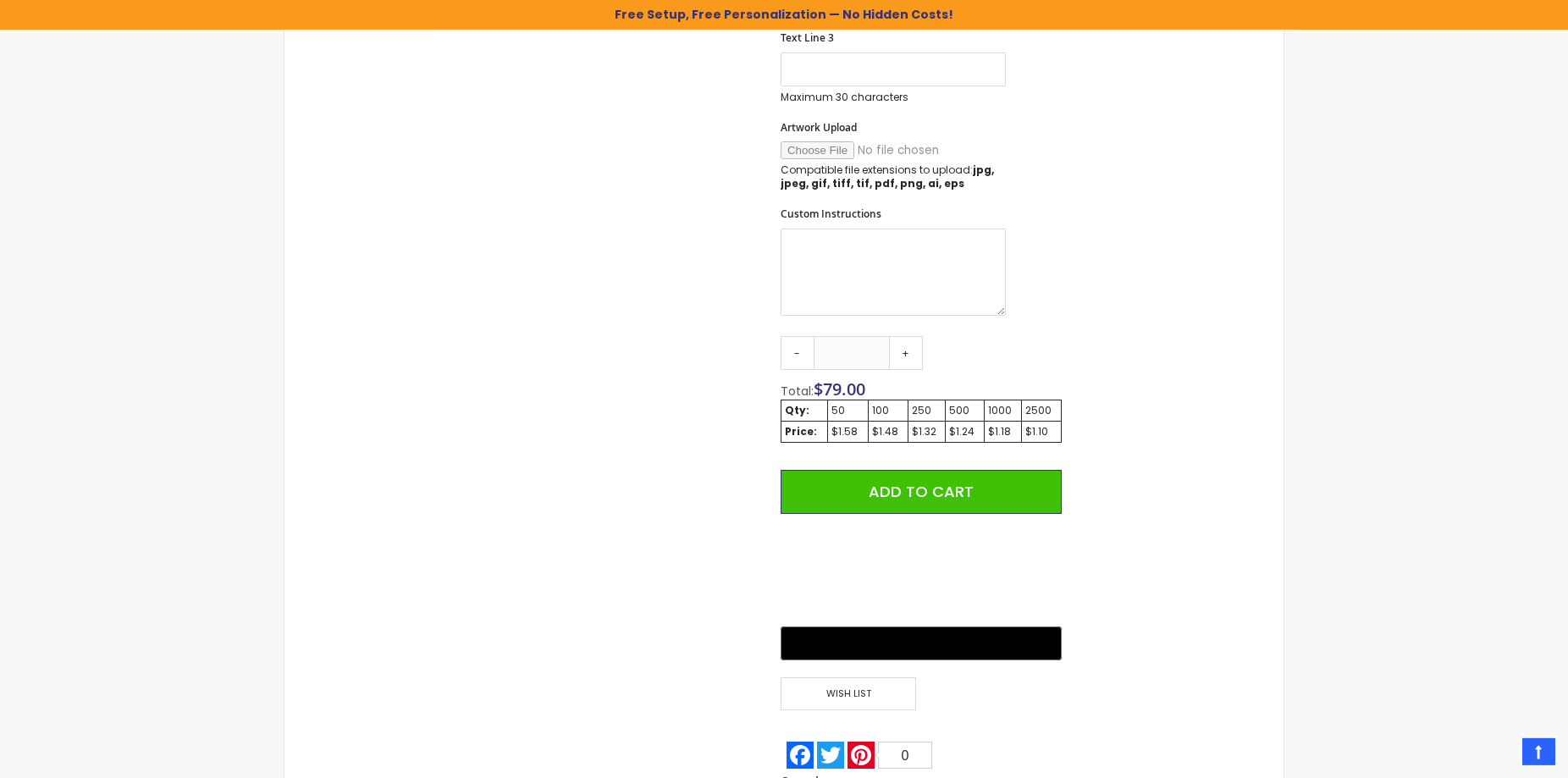
scroll to position [863, 0]
